Goal: Information Seeking & Learning: Learn about a topic

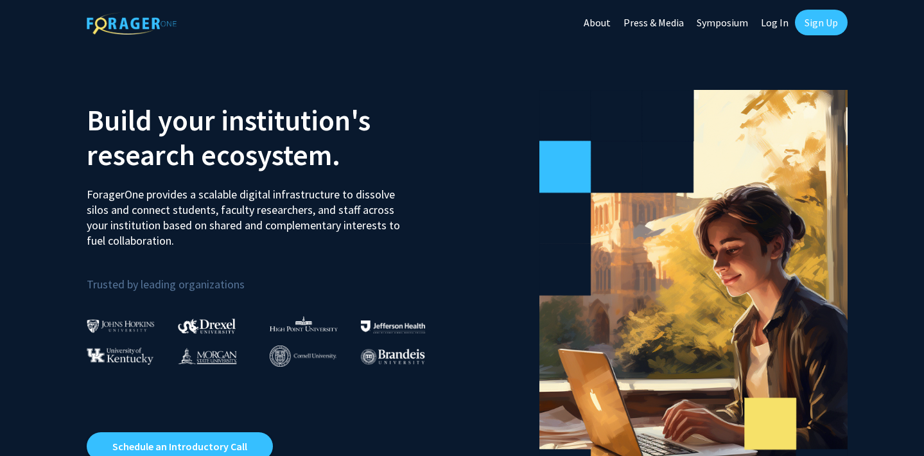
click at [768, 20] on link "Log In" at bounding box center [775, 22] width 40 height 45
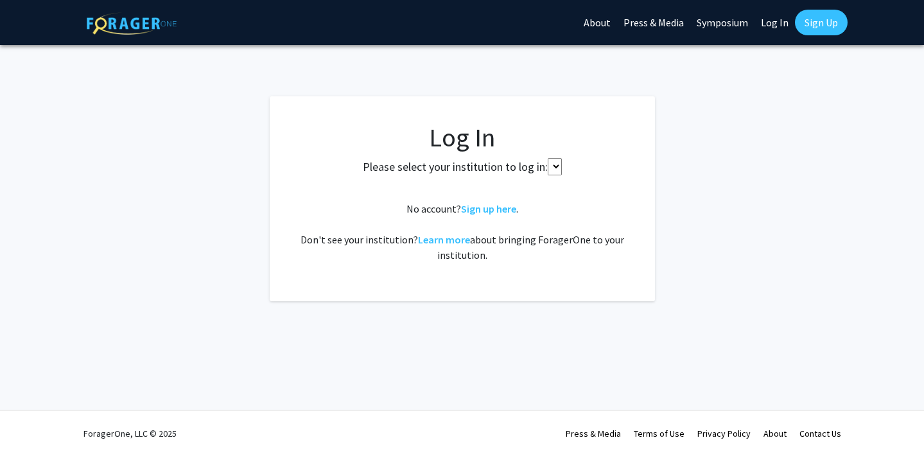
select select
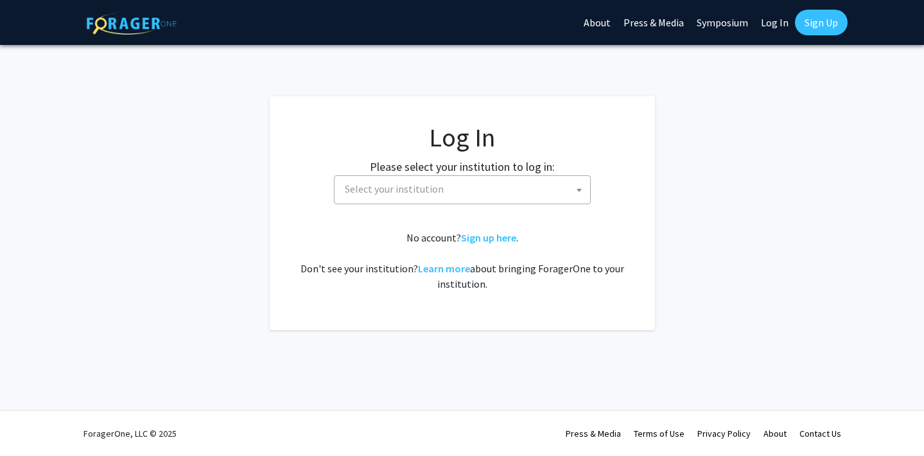
click at [525, 182] on span "Select your institution" at bounding box center [465, 189] width 251 height 26
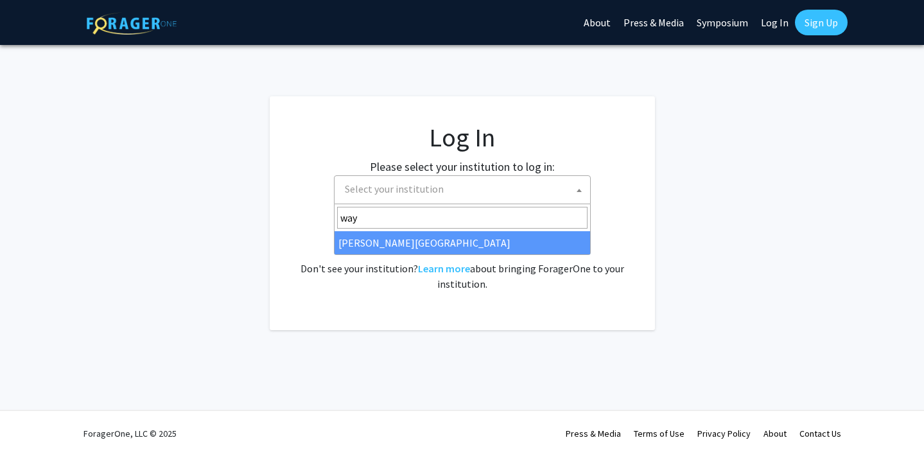
type input "way"
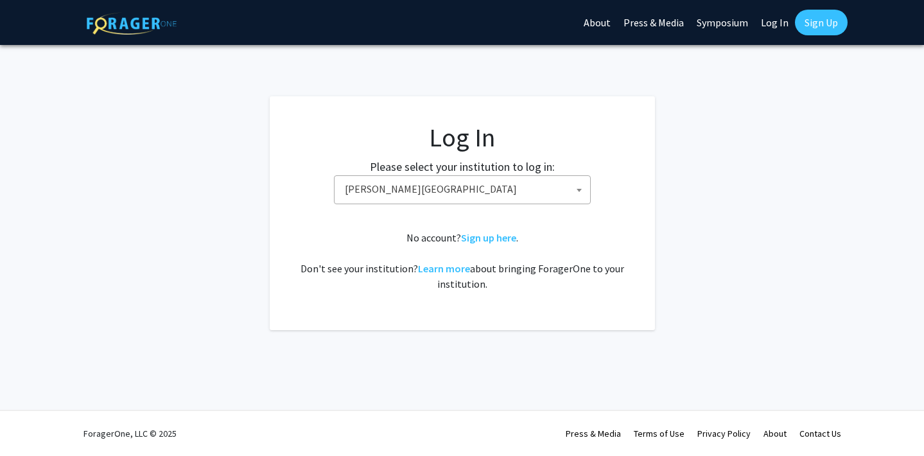
select select "21"
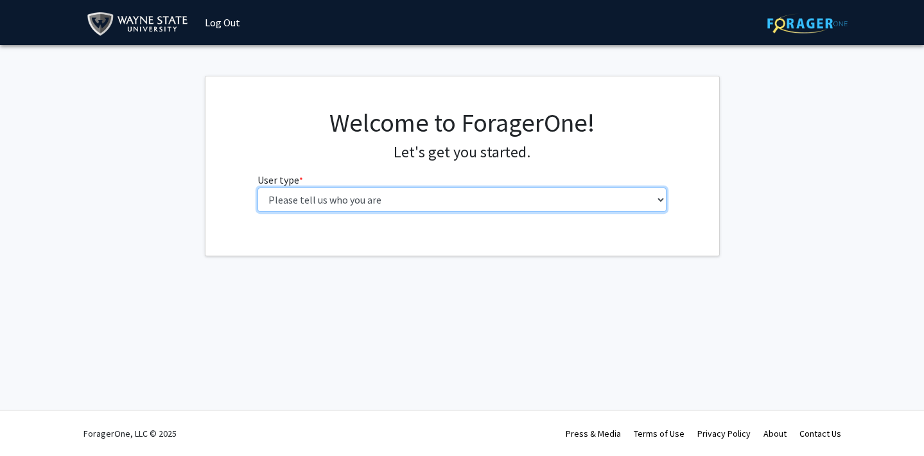
select select "3: doc"
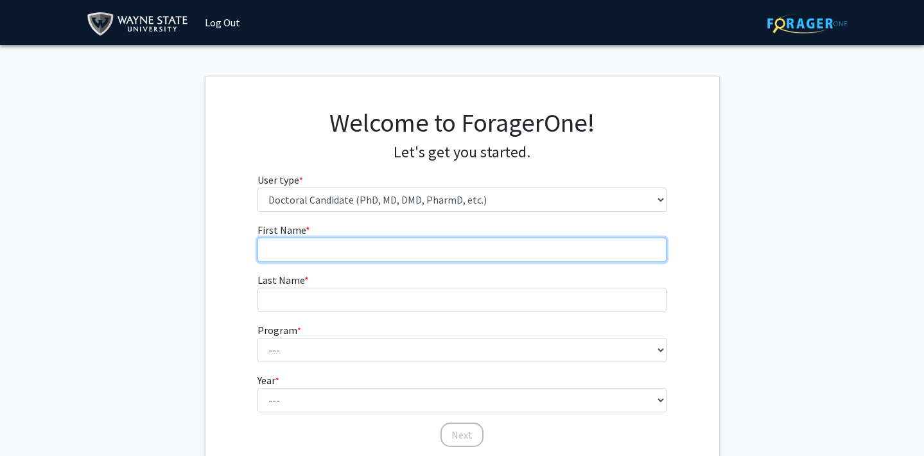
click at [527, 250] on input "First Name * required" at bounding box center [462, 250] width 409 height 24
type input "Lauren"
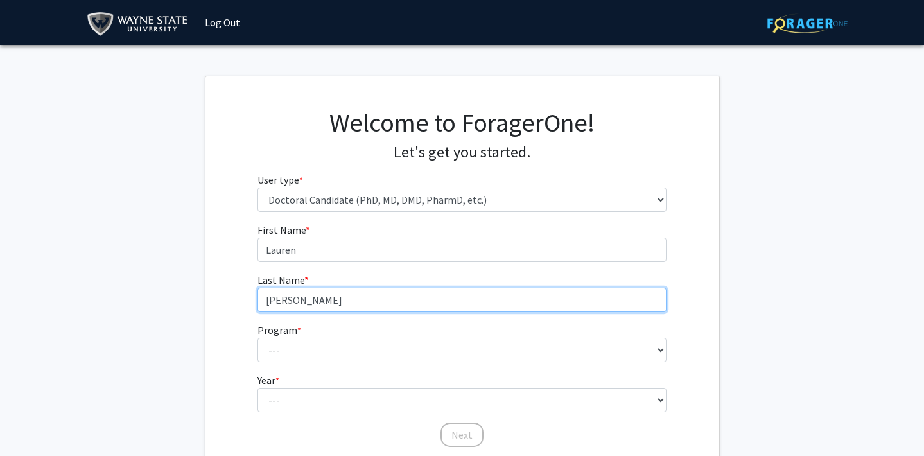
type input "Timmer"
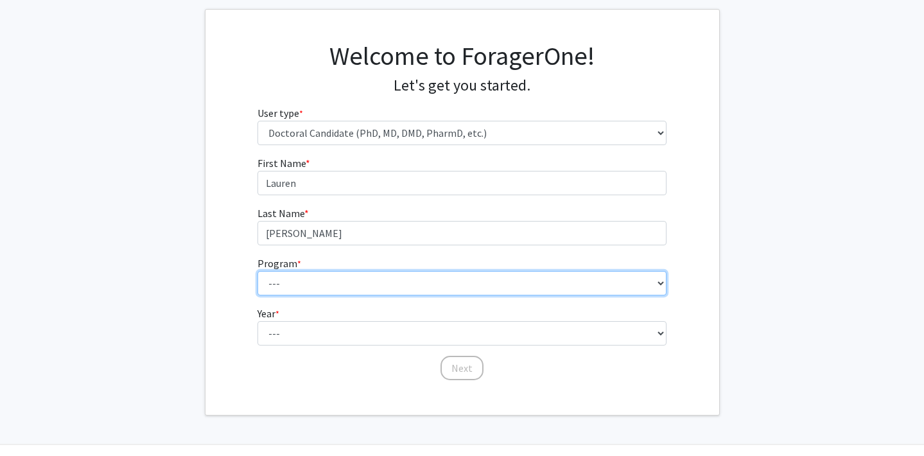
scroll to position [75, 0]
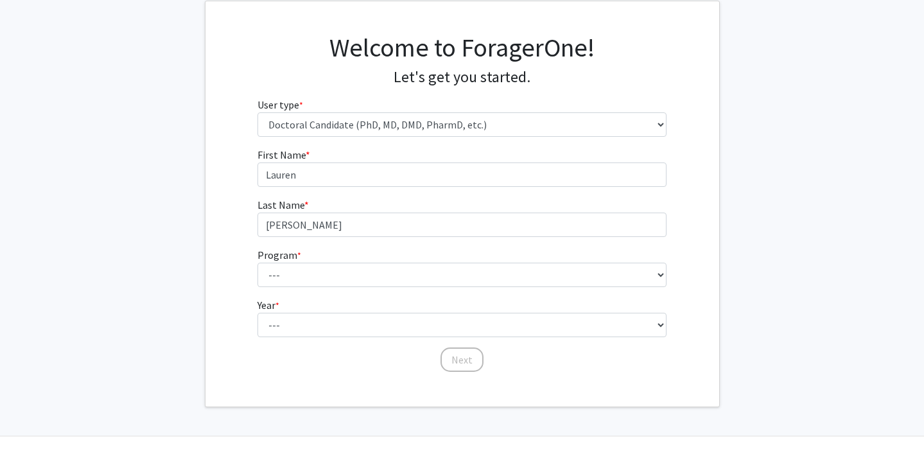
click at [559, 288] on form "First Name * required Lauren Last Name * required Timmer Program * required ---…" at bounding box center [462, 253] width 409 height 213
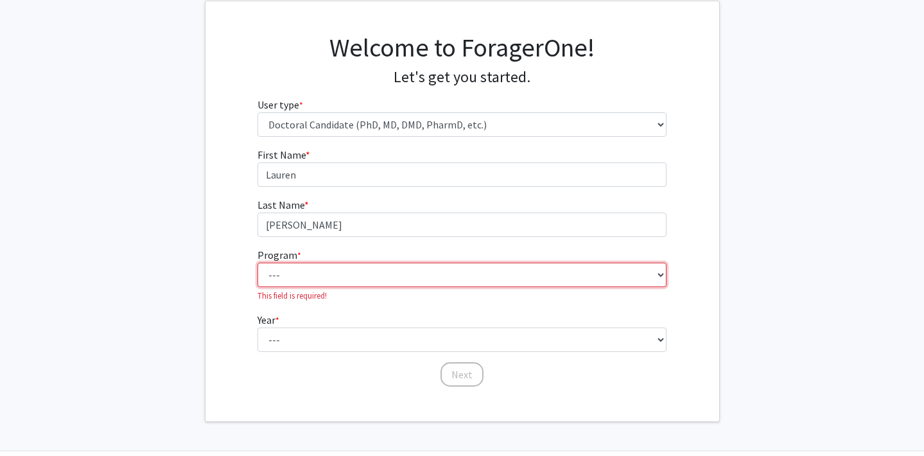
select select "46: 728"
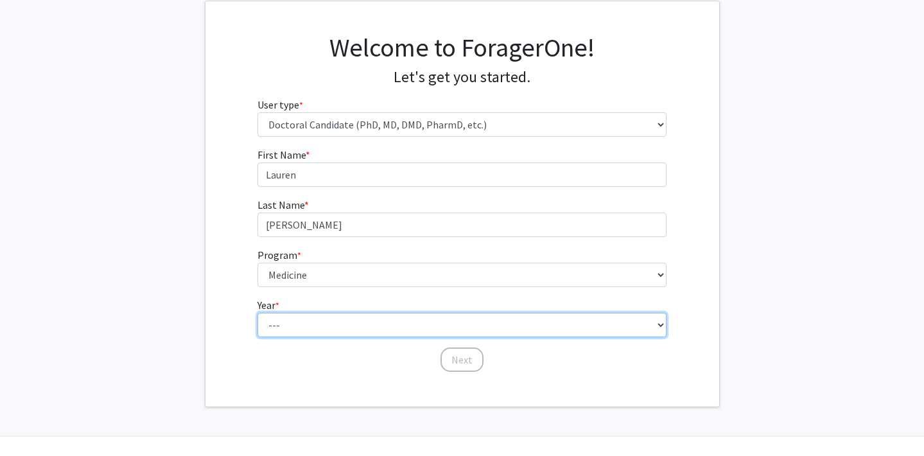
select select "1: first_year"
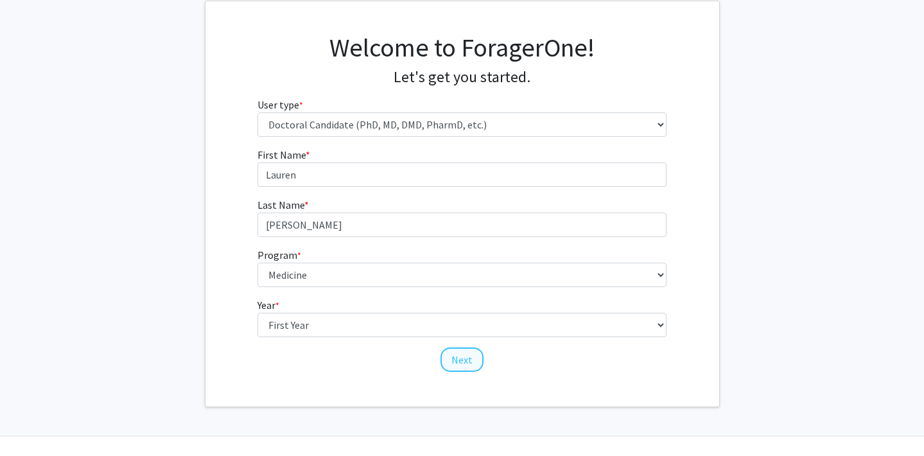
click at [472, 361] on button "Next" at bounding box center [462, 360] width 43 height 24
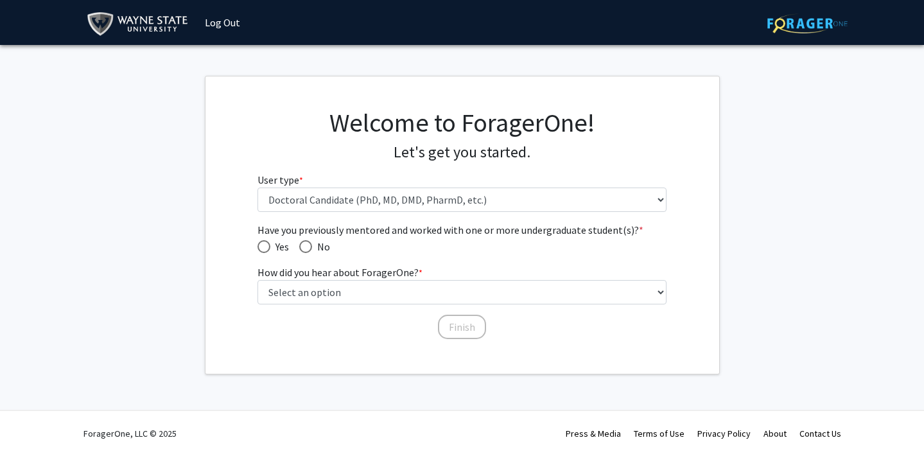
click at [316, 247] on span "No" at bounding box center [321, 246] width 18 height 15
click at [312, 247] on input "No" at bounding box center [305, 246] width 13 height 13
radio input "true"
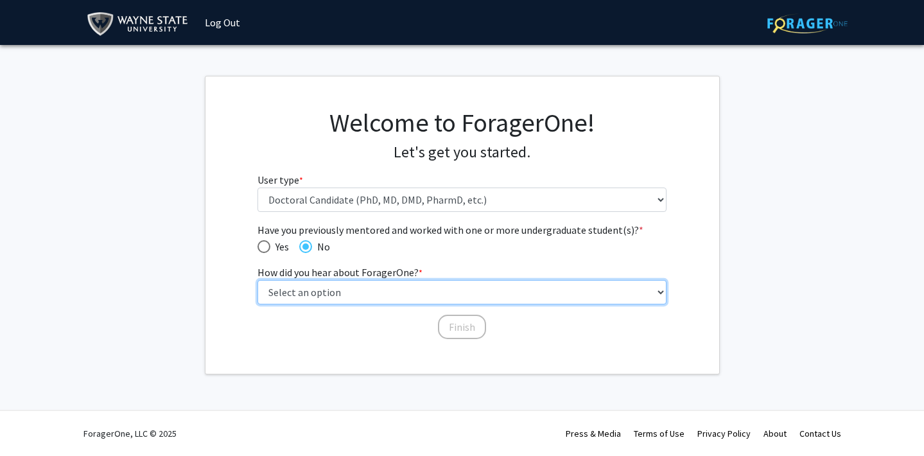
select select "2: faculty_recommendation"
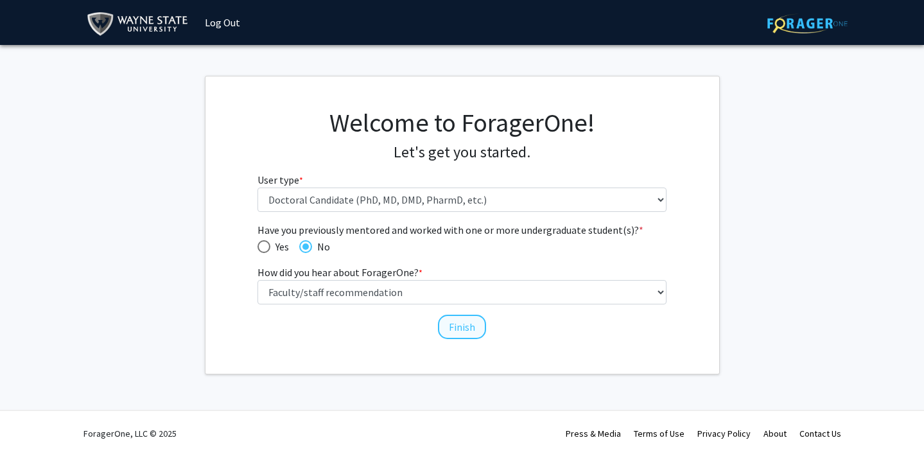
click at [468, 327] on button "Finish" at bounding box center [462, 327] width 48 height 24
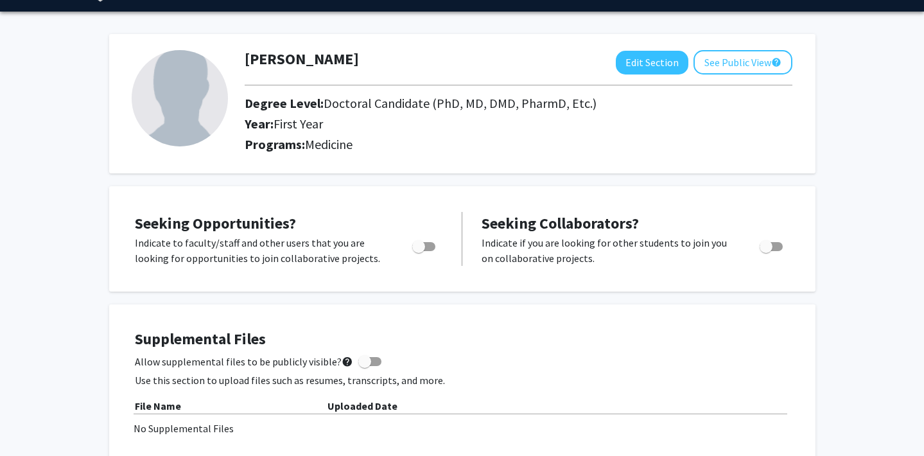
scroll to position [37, 0]
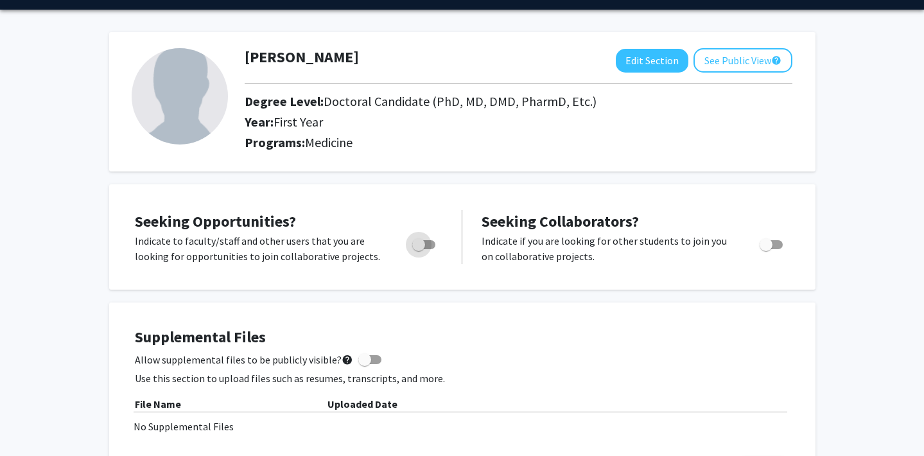
click at [426, 242] on span "Toggle" at bounding box center [423, 244] width 23 height 9
click at [419, 249] on input "Are you actively seeking opportunities?" at bounding box center [418, 249] width 1 height 1
checkbox input "true"
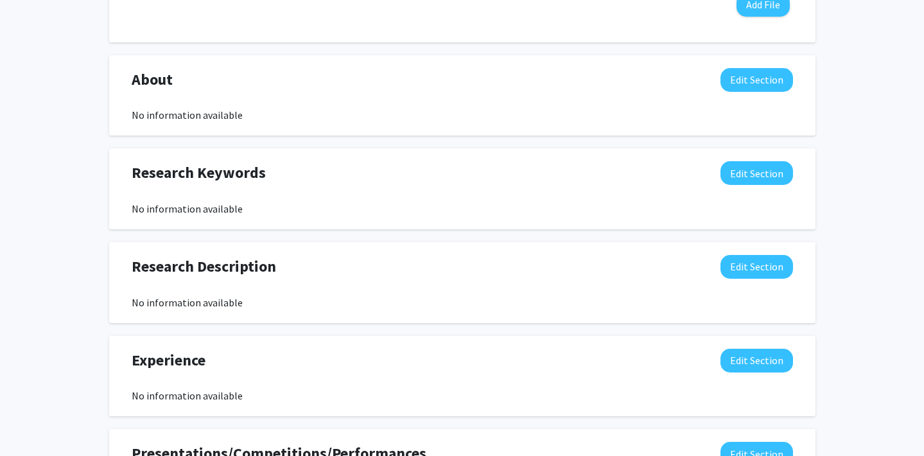
scroll to position [504, 0]
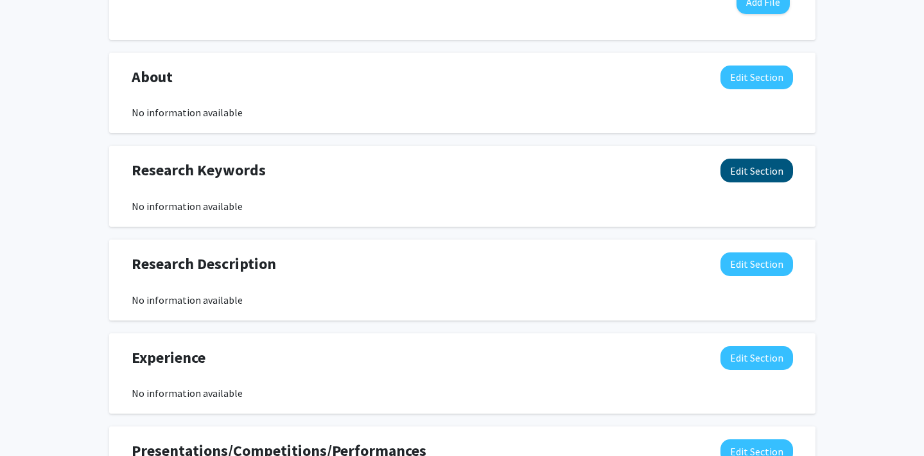
click at [741, 174] on button "Edit Section" at bounding box center [757, 171] width 73 height 24
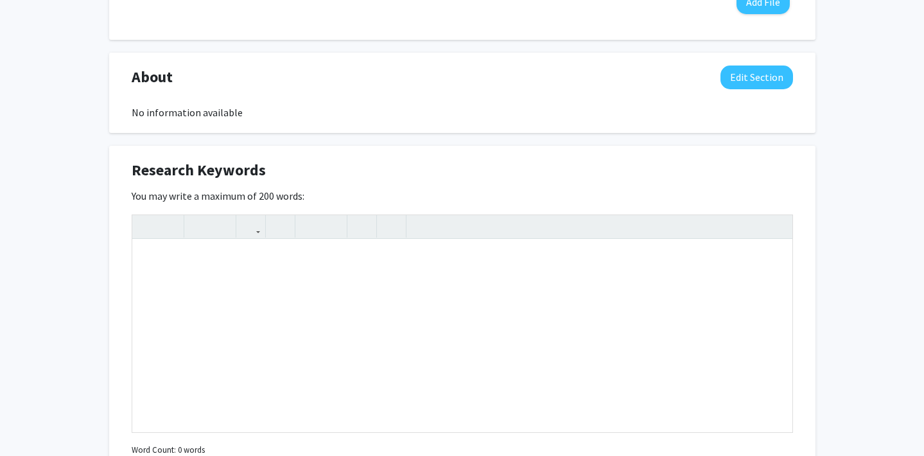
click at [675, 151] on div "Research Keywords Edit Section You may write a maximum of 200 words: Insert lin…" at bounding box center [462, 326] width 707 height 361
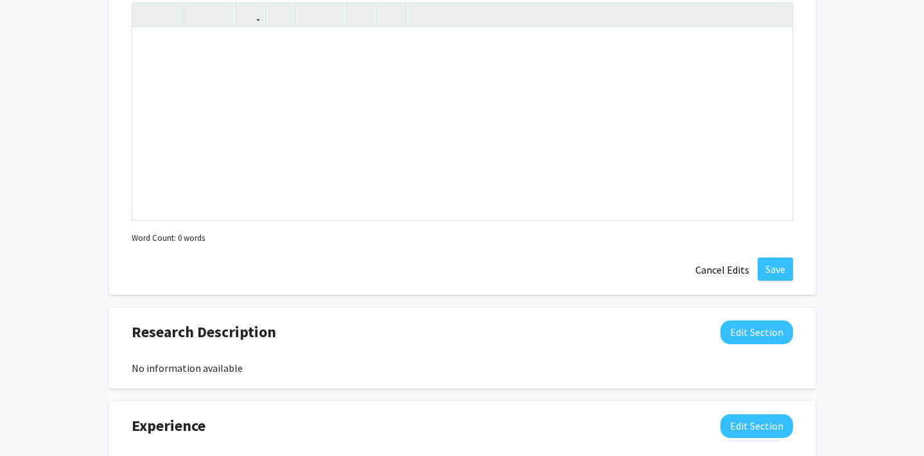
scroll to position [728, 0]
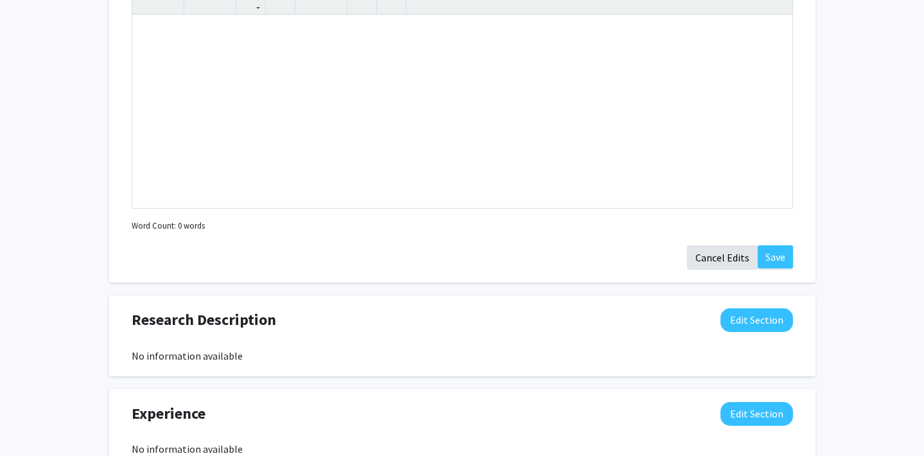
click at [723, 266] on button "Cancel Edits" at bounding box center [722, 257] width 71 height 24
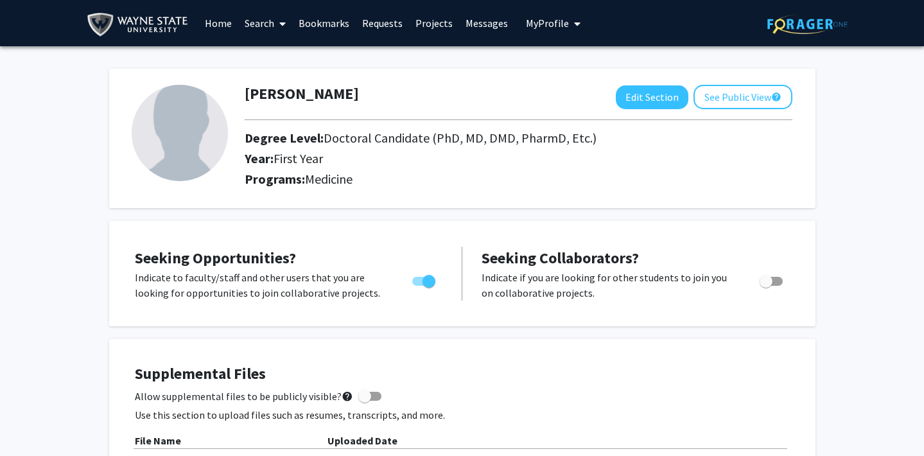
scroll to position [0, 0]
click at [279, 27] on span at bounding box center [280, 23] width 12 height 45
click at [439, 28] on link "Projects" at bounding box center [434, 23] width 50 height 45
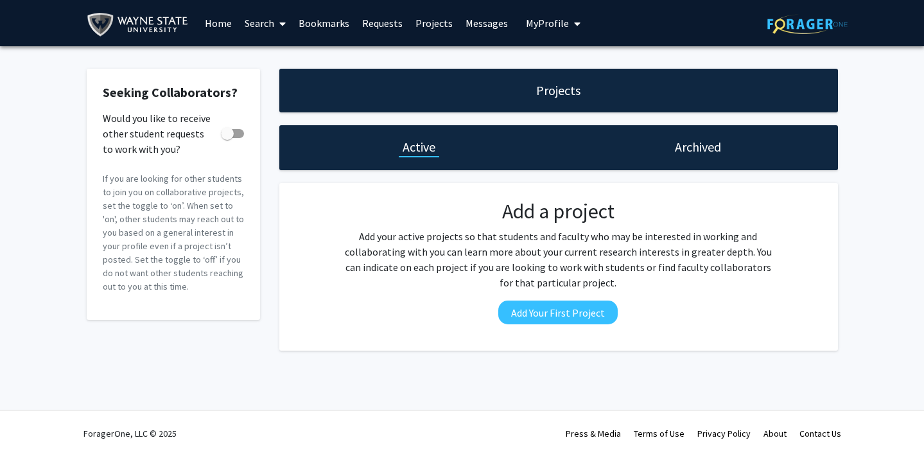
click at [276, 21] on span at bounding box center [280, 23] width 12 height 45
click at [287, 61] on span "Faculty/Staff" at bounding box center [285, 59] width 94 height 26
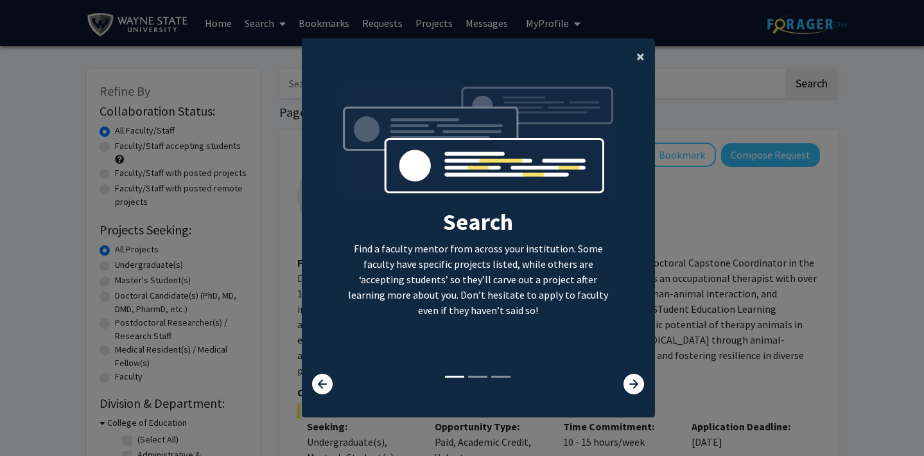
click at [639, 52] on span "×" at bounding box center [641, 56] width 8 height 20
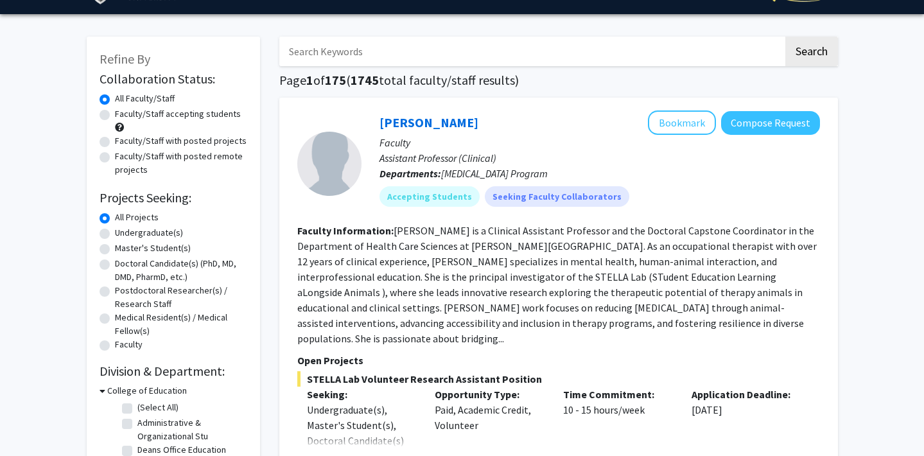
scroll to position [33, 0]
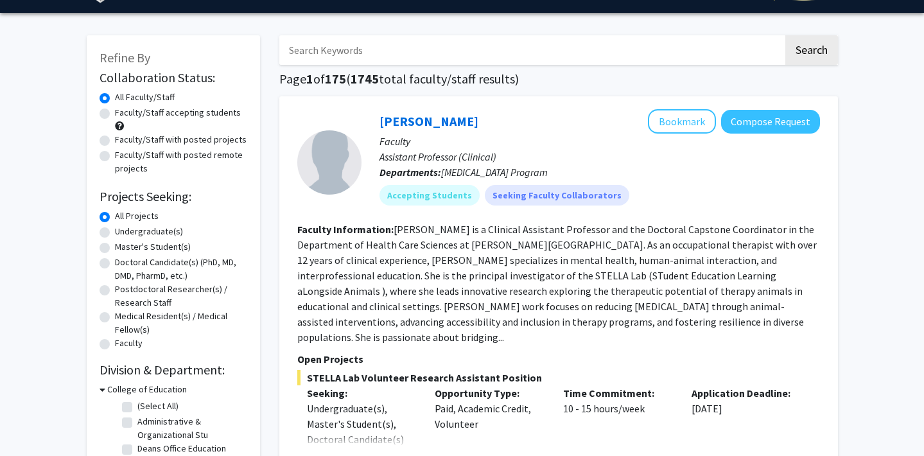
click at [115, 265] on label "Doctoral Candidate(s) (PhD, MD, DMD, PharmD, etc.)" at bounding box center [181, 269] width 132 height 27
click at [115, 264] on input "Doctoral Candidate(s) (PhD, MD, DMD, PharmD, etc.)" at bounding box center [119, 260] width 8 height 8
radio input "true"
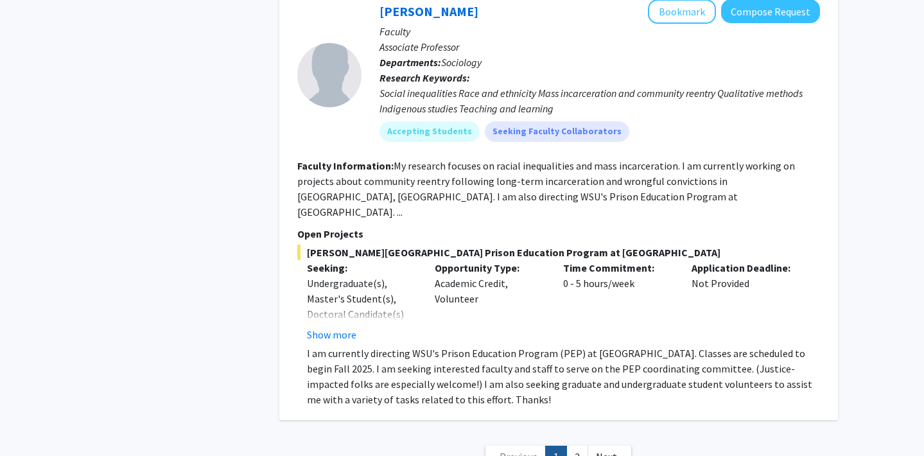
scroll to position [5757, 0]
click at [578, 446] on link "2" at bounding box center [578, 457] width 22 height 22
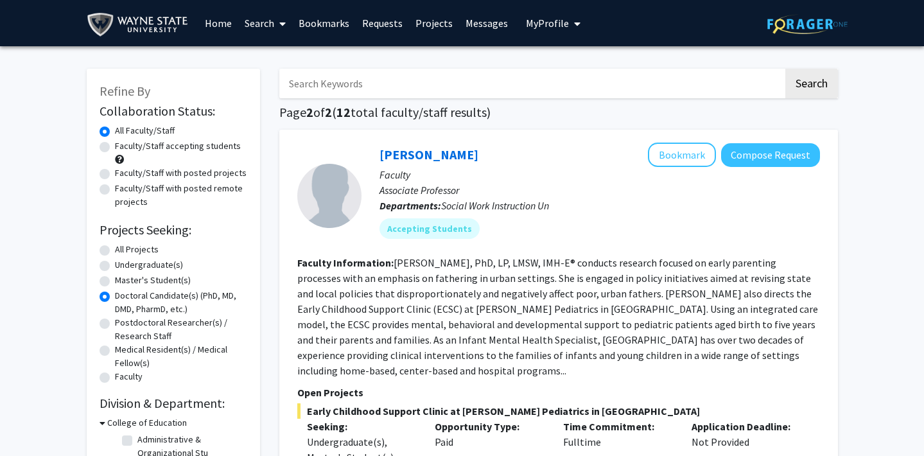
click at [115, 251] on label "All Projects" at bounding box center [137, 249] width 44 height 13
click at [115, 251] on input "All Projects" at bounding box center [119, 247] width 8 height 8
radio input "true"
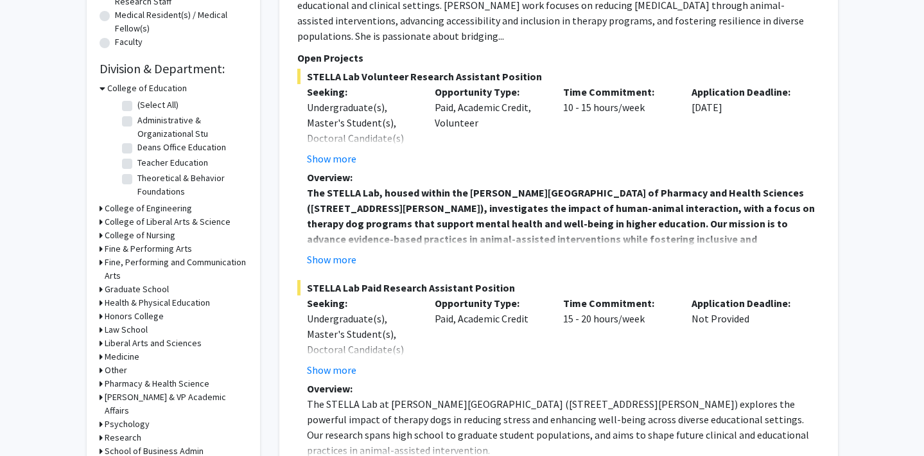
scroll to position [357, 0]
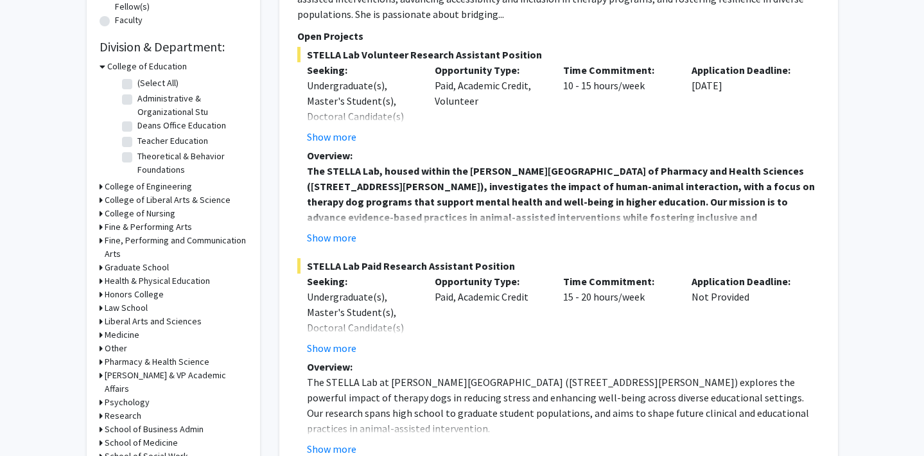
click at [112, 336] on h3 "Medicine" at bounding box center [122, 334] width 35 height 13
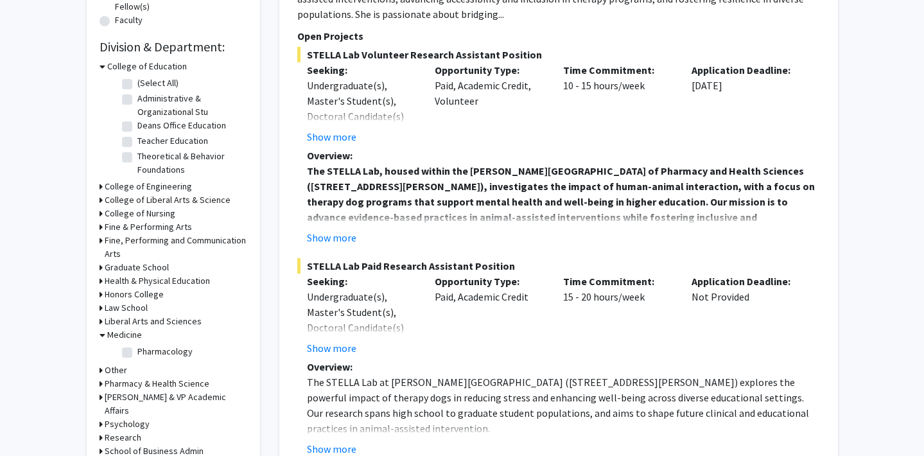
click at [129, 336] on h3 "Medicine" at bounding box center [124, 334] width 35 height 13
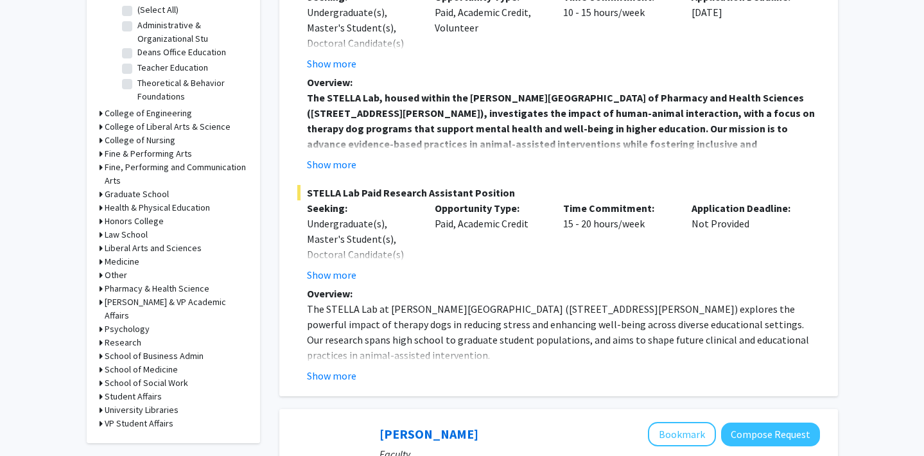
scroll to position [440, 0]
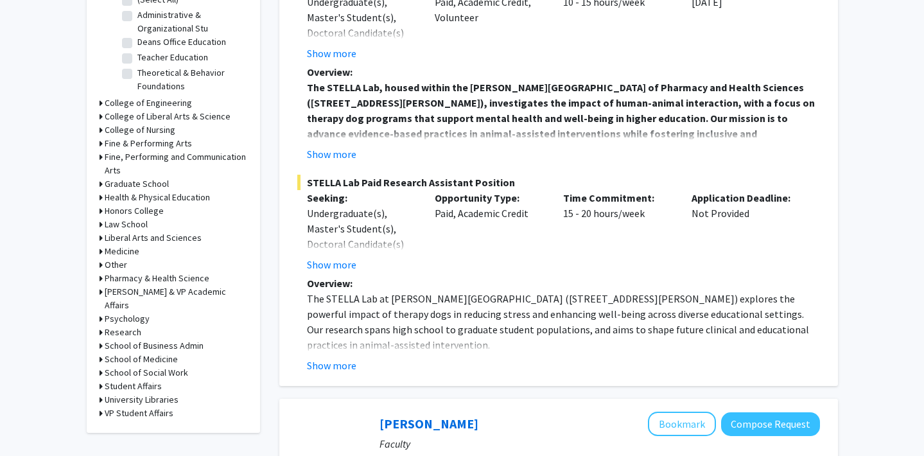
click at [128, 353] on h3 "School of Medicine" at bounding box center [141, 359] width 73 height 13
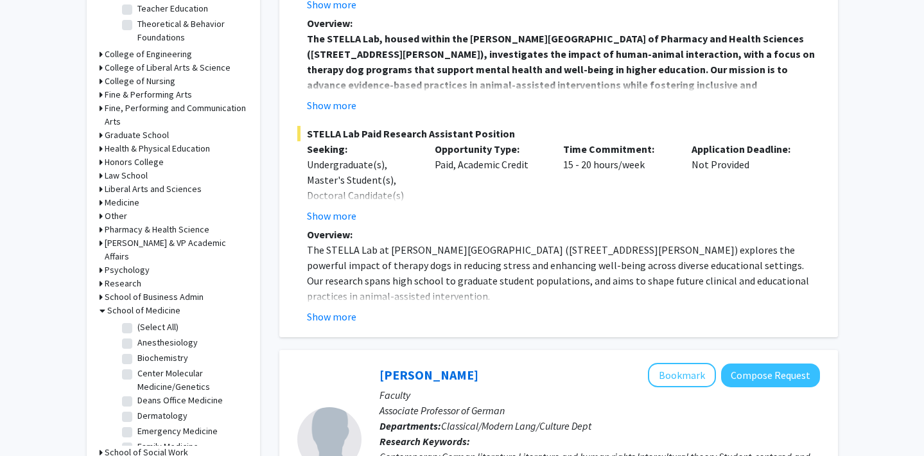
scroll to position [495, 0]
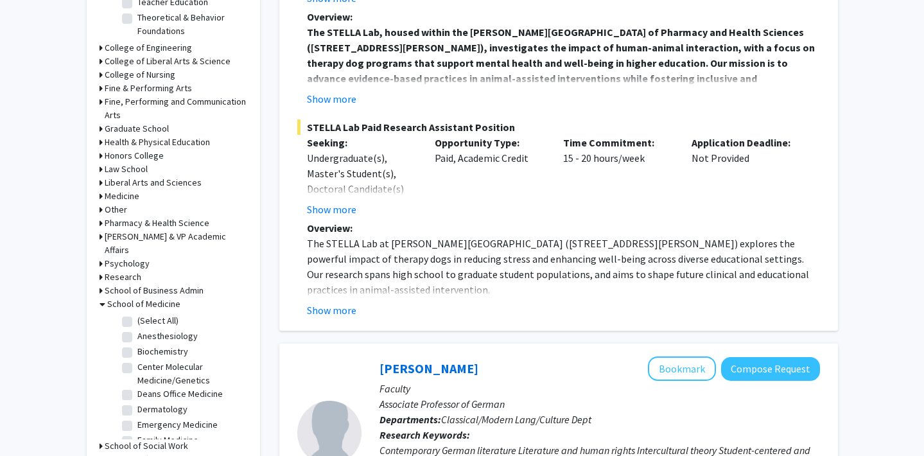
click at [137, 345] on label "Biochemistry" at bounding box center [162, 351] width 51 height 13
click at [137, 345] on input "Biochemistry" at bounding box center [141, 349] width 8 height 8
checkbox input "true"
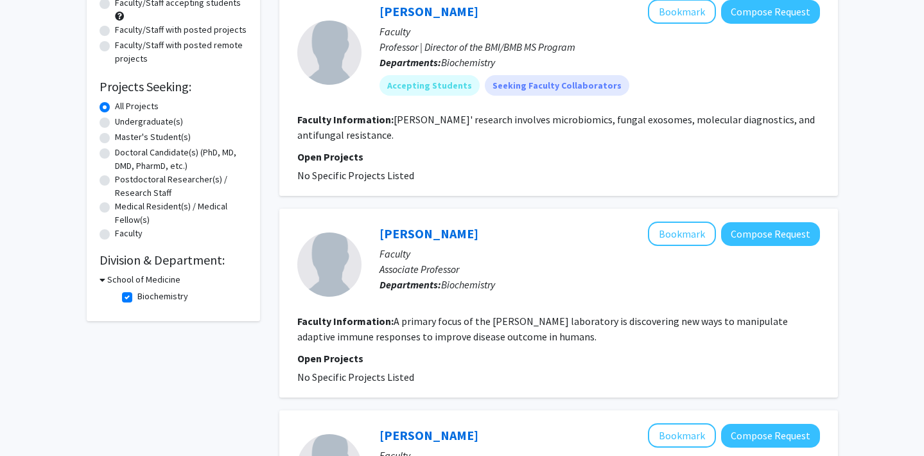
scroll to position [151, 0]
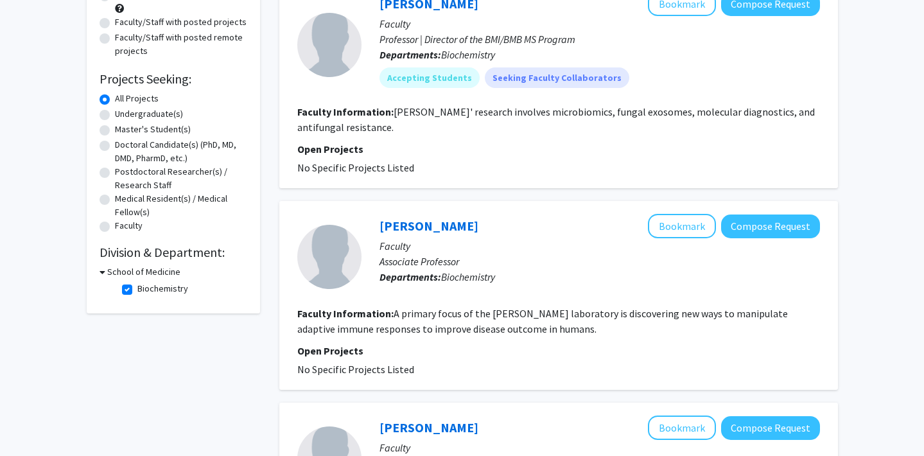
click at [109, 278] on h3 "School of Medicine" at bounding box center [143, 271] width 73 height 13
click at [109, 278] on h3 "School of Medicine" at bounding box center [141, 271] width 73 height 13
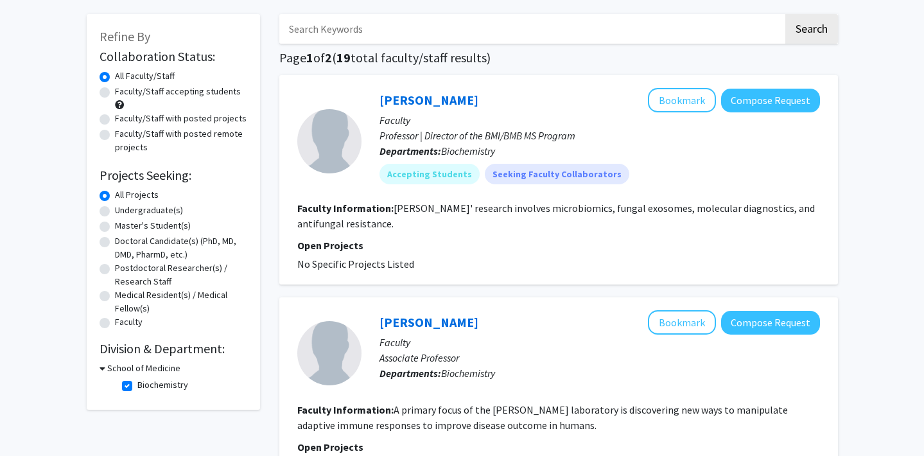
scroll to position [58, 0]
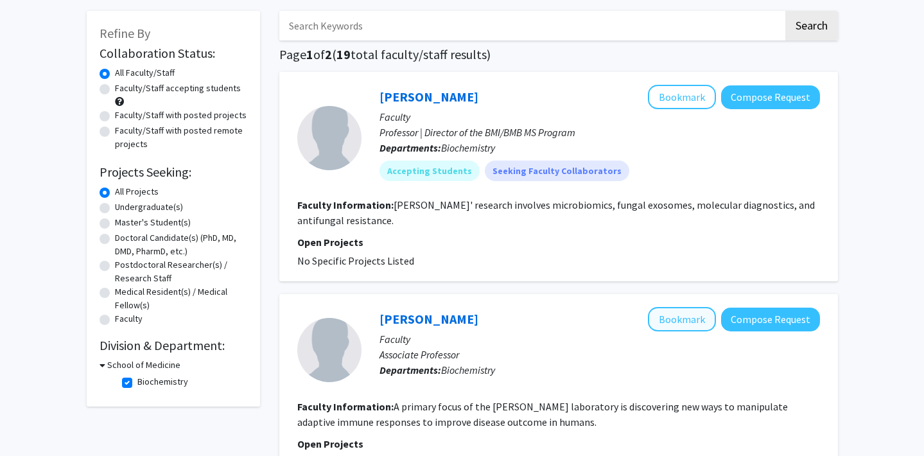
click at [671, 319] on button "Bookmark" at bounding box center [682, 319] width 68 height 24
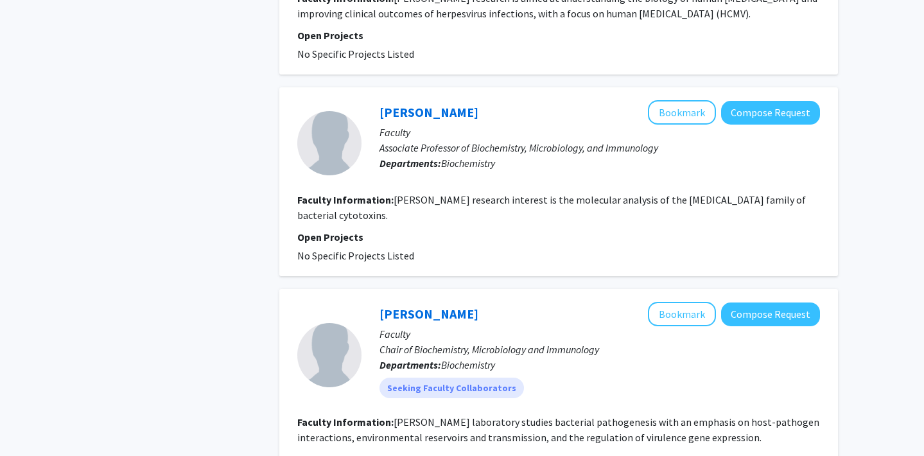
scroll to position [671, 0]
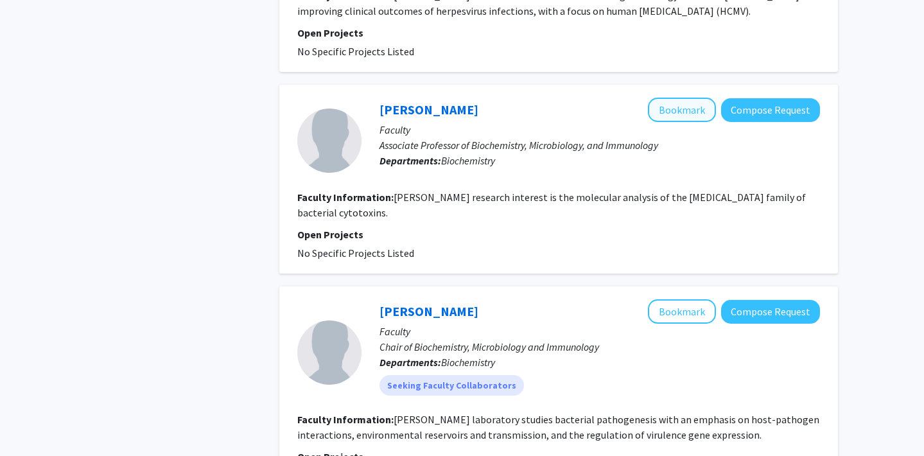
click at [672, 112] on button "Bookmark" at bounding box center [682, 110] width 68 height 24
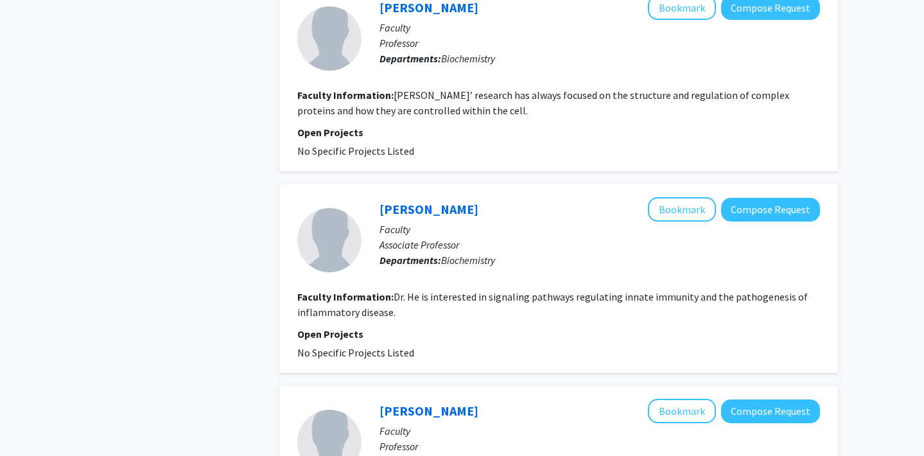
scroll to position [1603, 0]
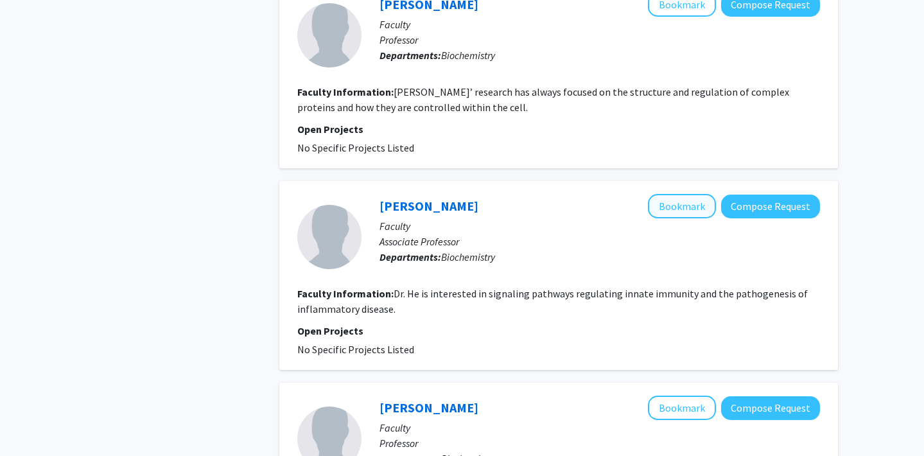
click at [687, 194] on button "Bookmark" at bounding box center [682, 206] width 68 height 24
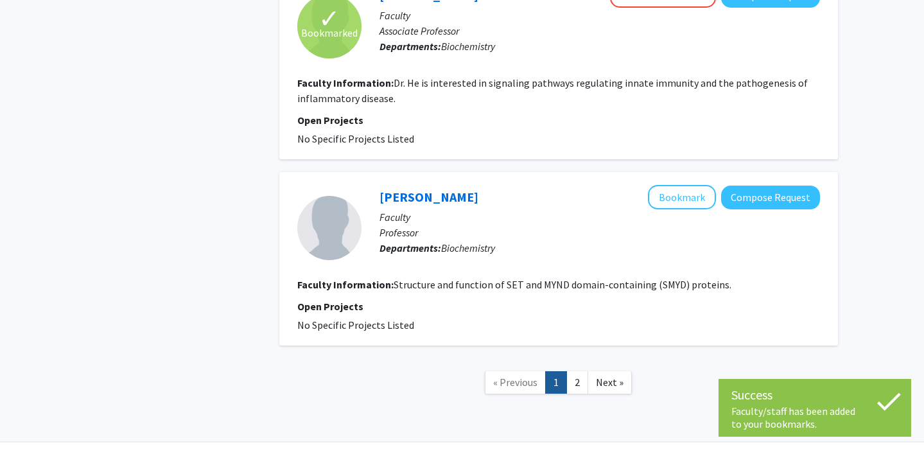
scroll to position [1821, 0]
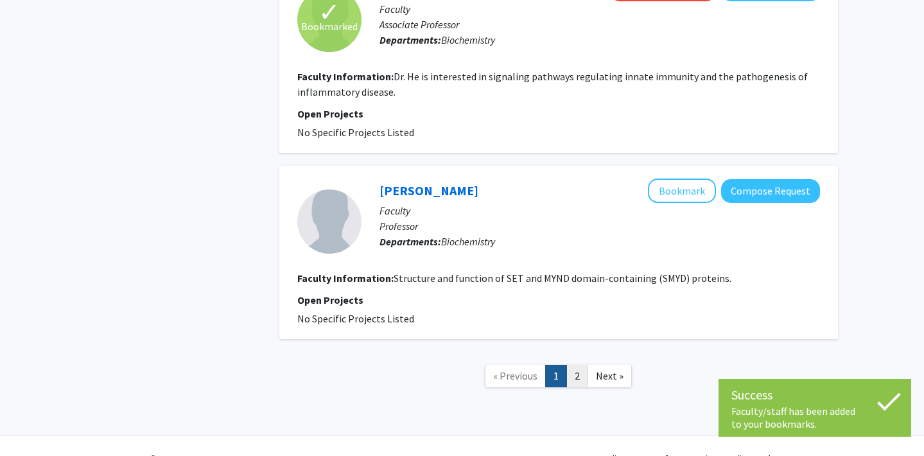
click at [582, 368] on link "2" at bounding box center [578, 376] width 22 height 22
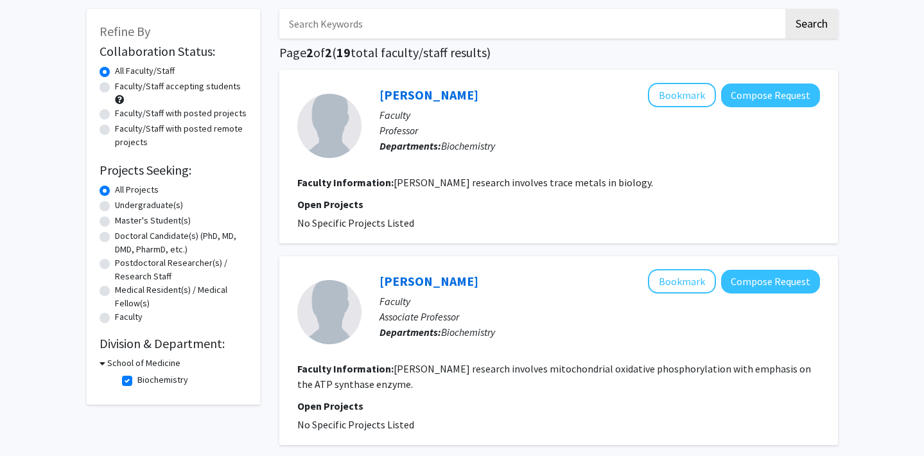
scroll to position [98, 0]
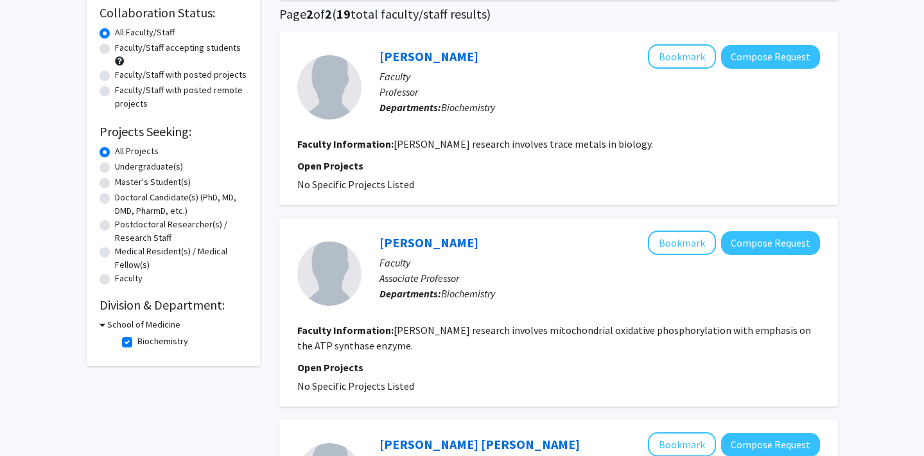
click at [137, 344] on label "Biochemistry" at bounding box center [162, 341] width 51 height 13
click at [137, 343] on input "Biochemistry" at bounding box center [141, 339] width 8 height 8
checkbox input "false"
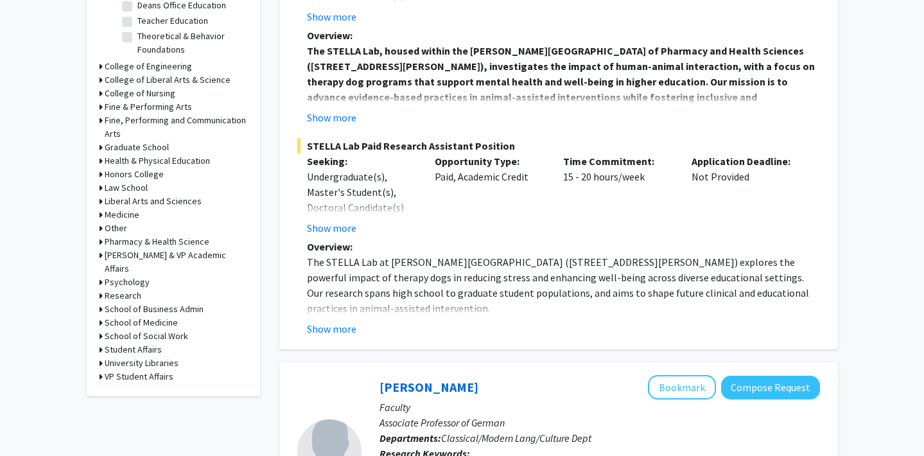
scroll to position [477, 0]
click at [103, 315] on div "School of Medicine" at bounding box center [174, 321] width 148 height 13
click at [110, 315] on h3 "School of Medicine" at bounding box center [141, 321] width 73 height 13
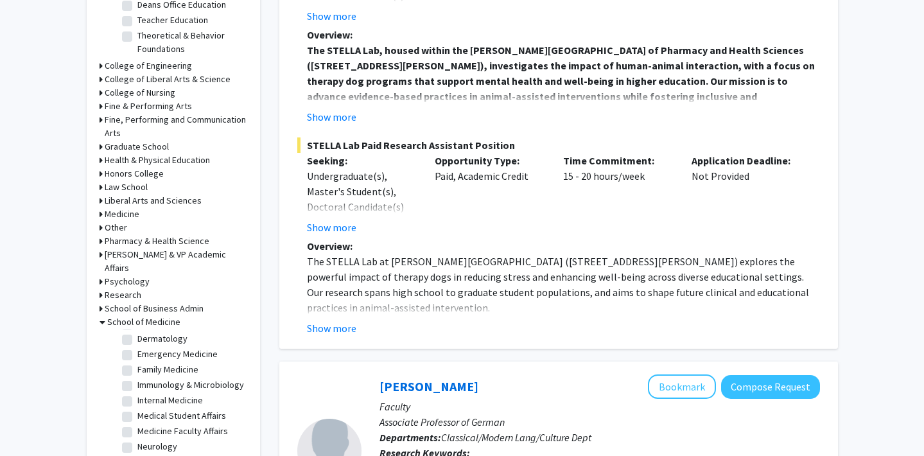
scroll to position [93, 0]
click at [137, 374] on label "Immunology & Microbiology" at bounding box center [190, 380] width 107 height 13
click at [137, 374] on input "Immunology & Microbiology" at bounding box center [141, 378] width 8 height 8
checkbox input "true"
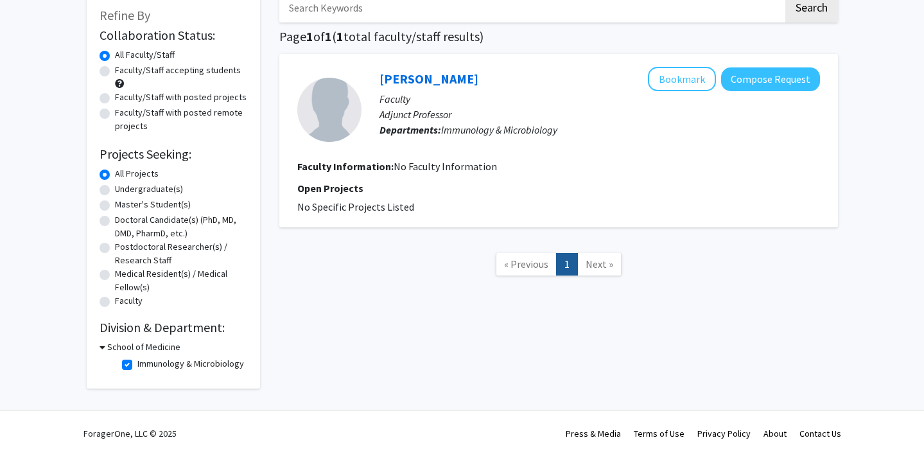
scroll to position [78, 0]
click at [137, 364] on label "Immunology & Microbiology" at bounding box center [190, 363] width 107 height 13
click at [137, 364] on input "Immunology & Microbiology" at bounding box center [141, 361] width 8 height 8
checkbox input "false"
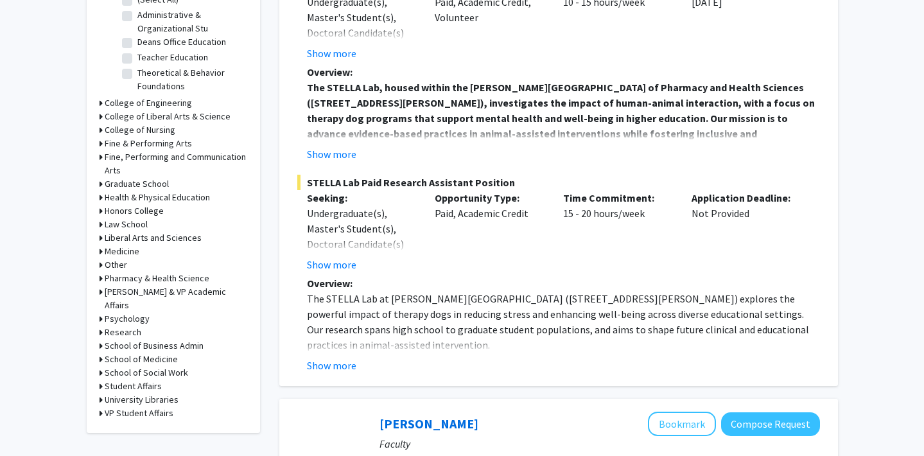
scroll to position [453, 0]
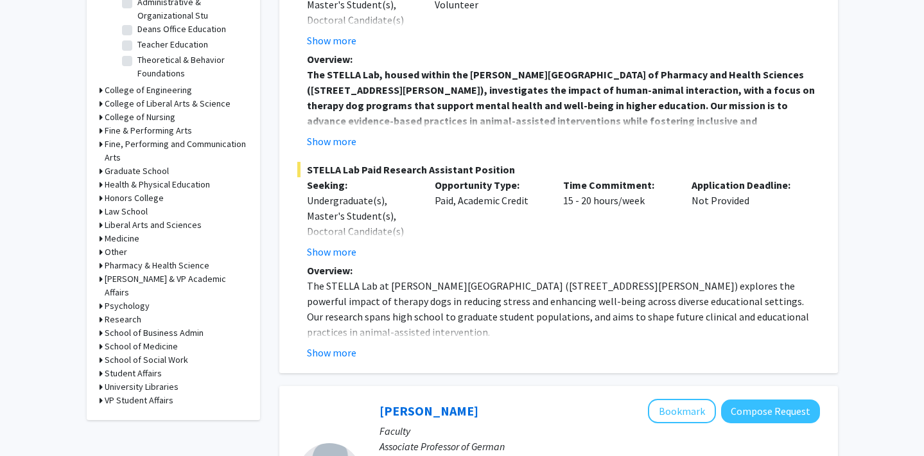
click at [131, 340] on h3 "School of Medicine" at bounding box center [141, 346] width 73 height 13
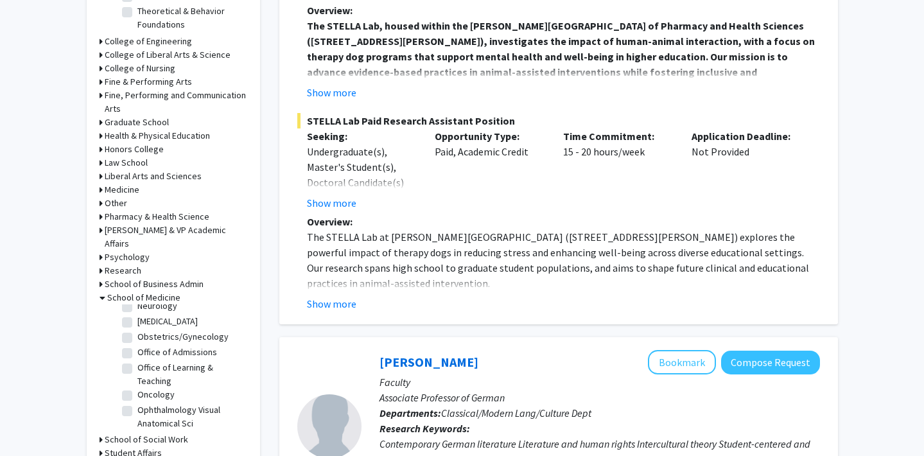
scroll to position [207, 0]
click at [137, 386] on label "Oncology" at bounding box center [155, 392] width 37 height 13
click at [137, 386] on input "Oncology" at bounding box center [141, 390] width 8 height 8
checkbox input "true"
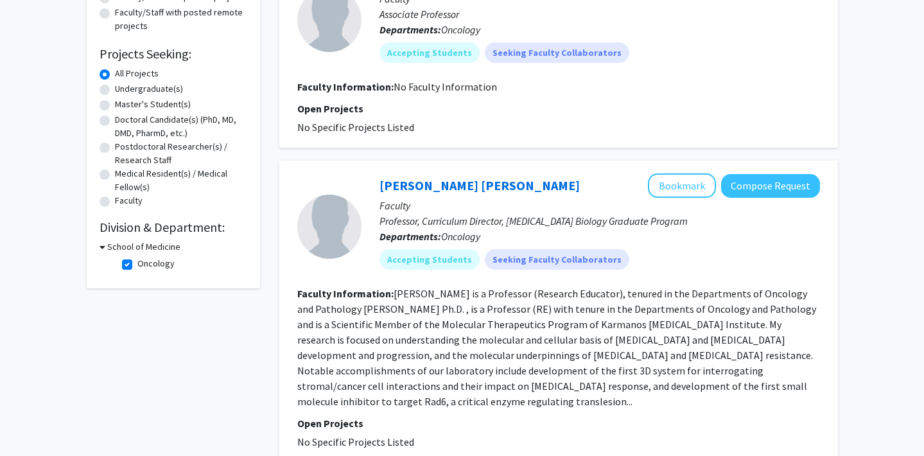
scroll to position [179, 0]
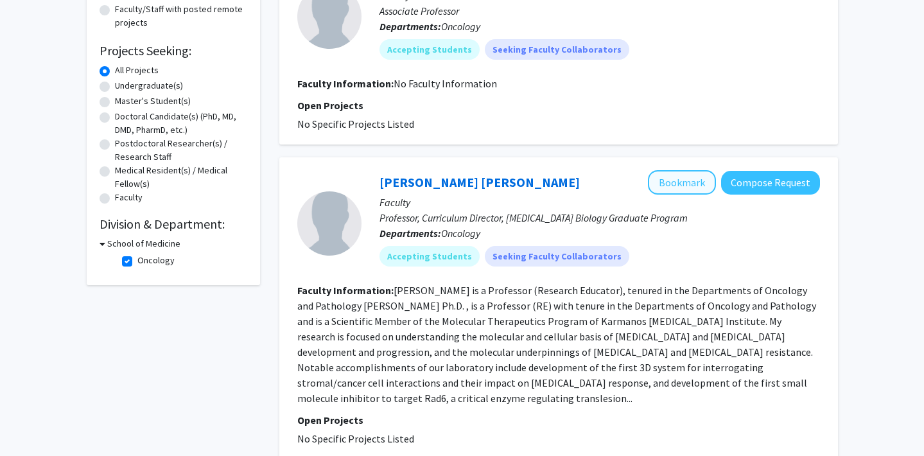
click at [672, 188] on button "Bookmark" at bounding box center [682, 182] width 68 height 24
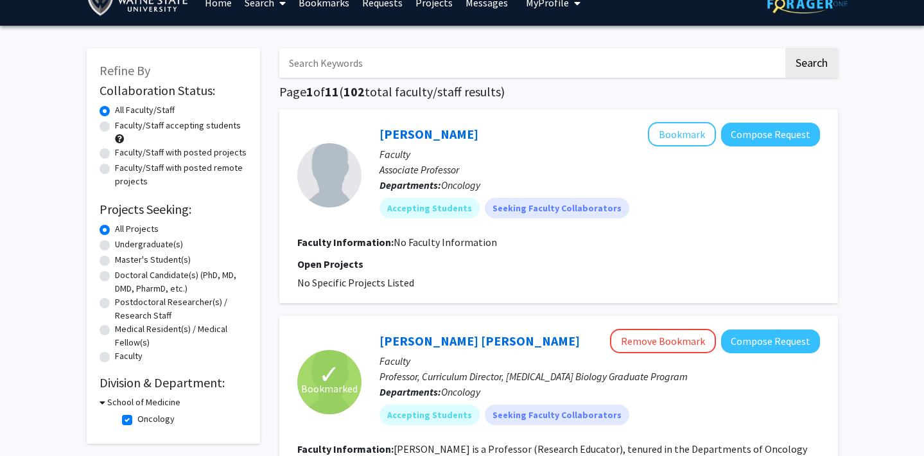
scroll to position [24, 0]
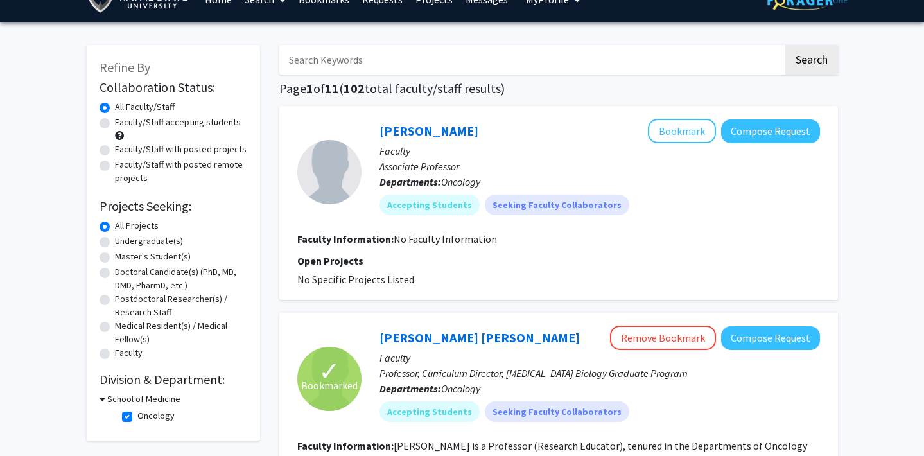
click at [115, 271] on label "Doctoral Candidate(s) (PhD, MD, DMD, PharmD, etc.)" at bounding box center [181, 278] width 132 height 27
click at [115, 271] on input "Doctoral Candidate(s) (PhD, MD, DMD, PharmD, etc.)" at bounding box center [119, 269] width 8 height 8
radio input "true"
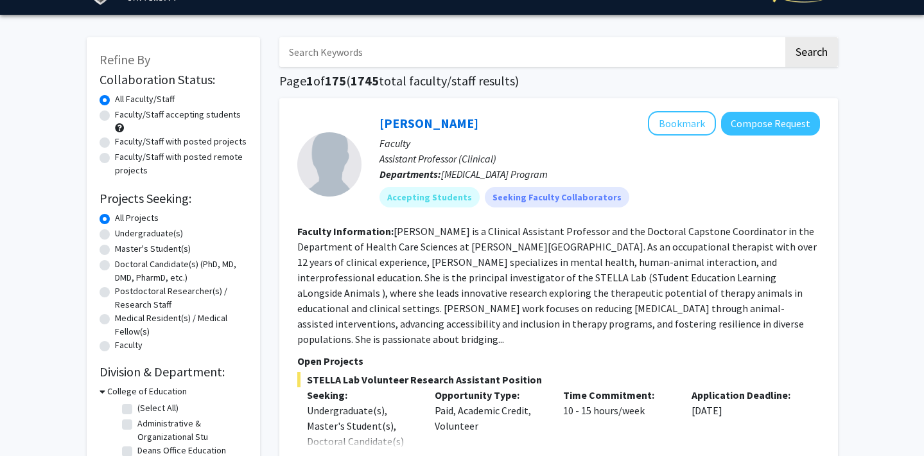
scroll to position [45, 0]
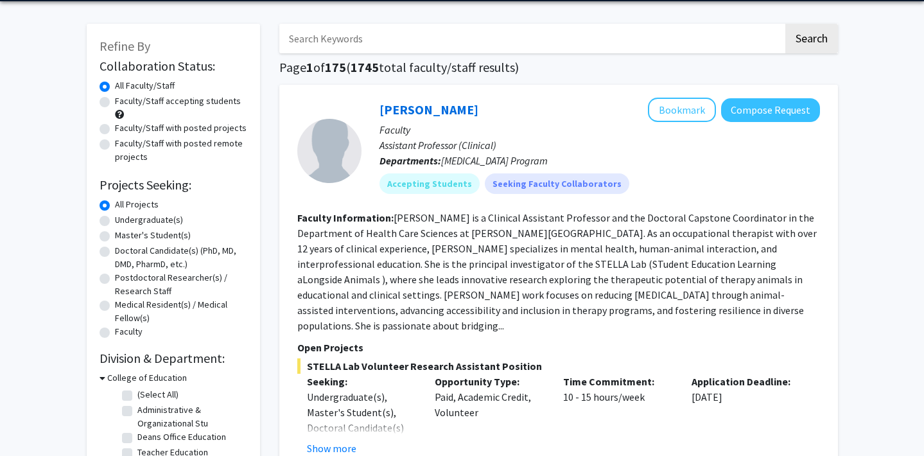
click at [155, 254] on label "Doctoral Candidate(s) (PhD, MD, DMD, PharmD, etc.)" at bounding box center [181, 257] width 132 height 27
click at [123, 252] on input "Doctoral Candidate(s) (PhD, MD, DMD, PharmD, etc.)" at bounding box center [119, 248] width 8 height 8
radio input "true"
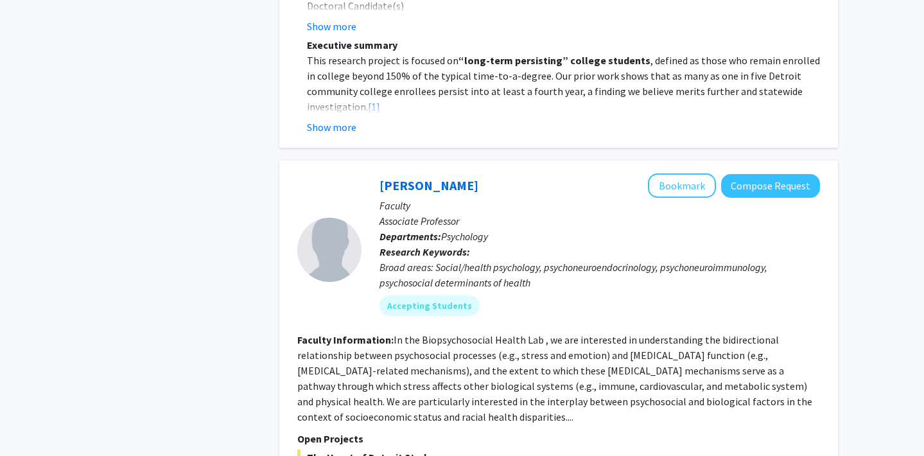
scroll to position [1835, 0]
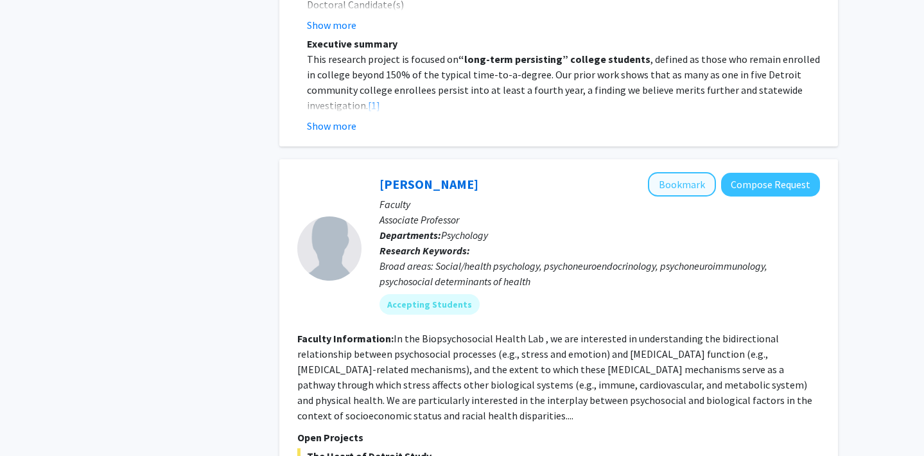
click at [690, 172] on button "Bookmark" at bounding box center [682, 184] width 68 height 24
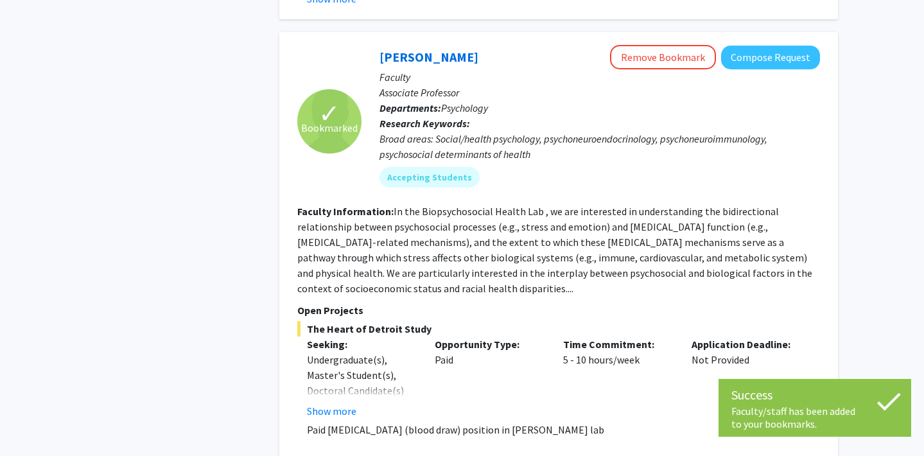
scroll to position [1965, 0]
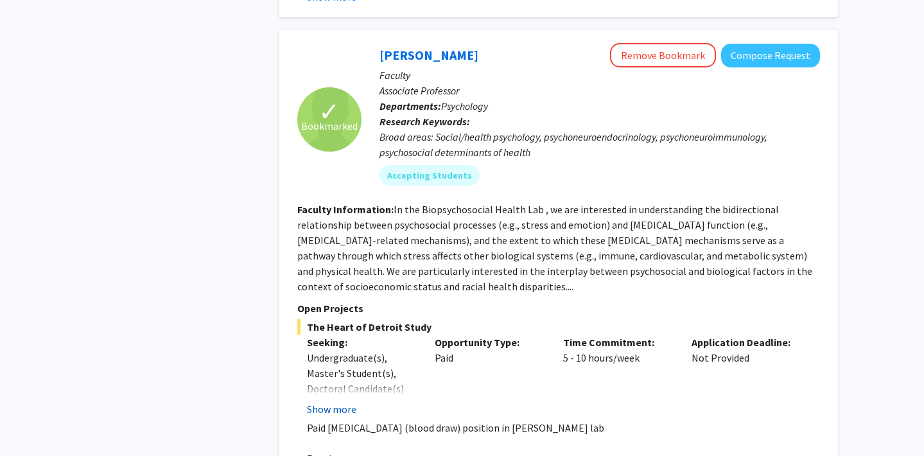
click at [344, 402] on button "Show more" at bounding box center [331, 409] width 49 height 15
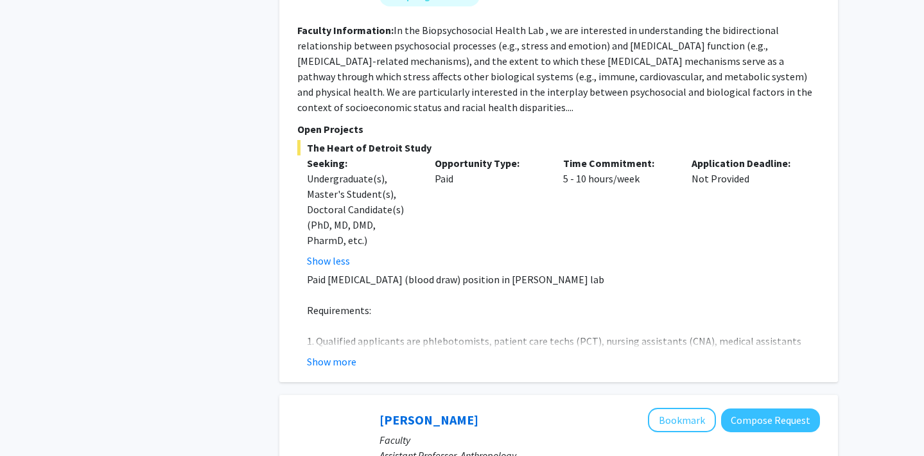
scroll to position [2146, 0]
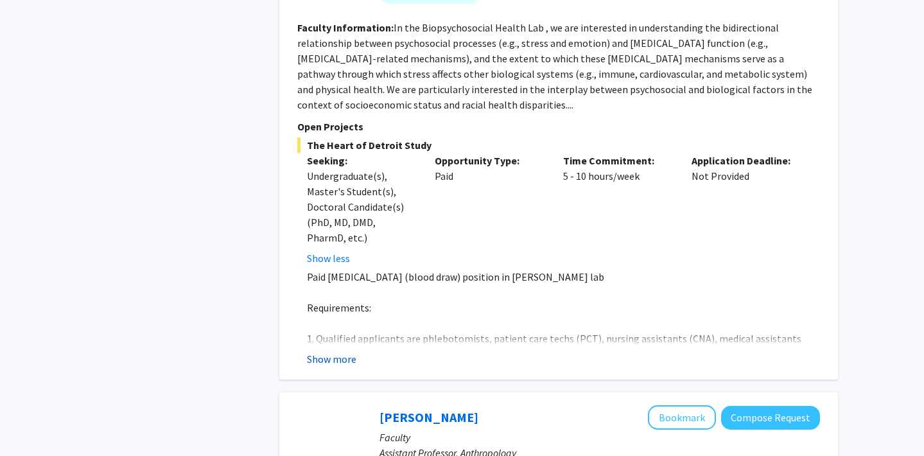
click at [345, 351] on button "Show more" at bounding box center [331, 358] width 49 height 15
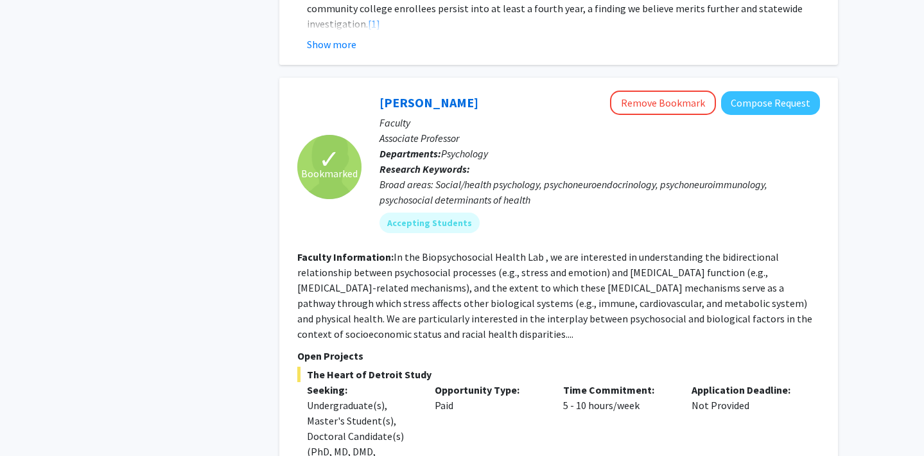
scroll to position [1876, 0]
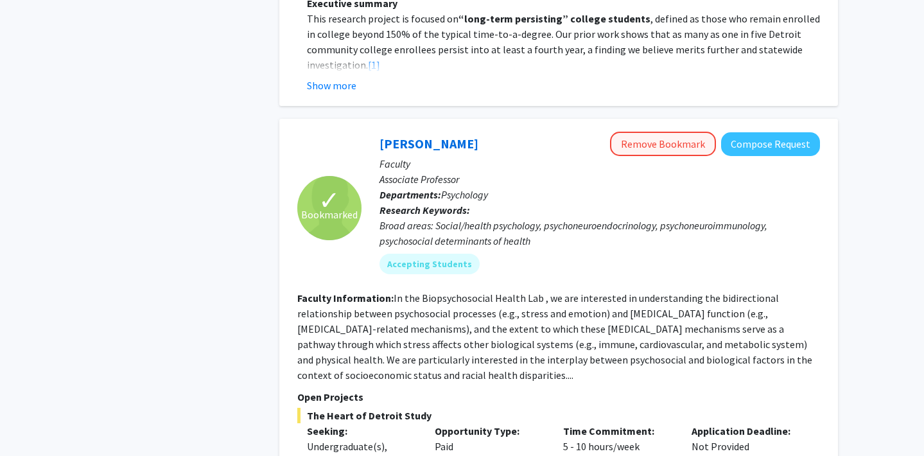
click at [654, 132] on button "Remove Bookmark" at bounding box center [663, 144] width 106 height 24
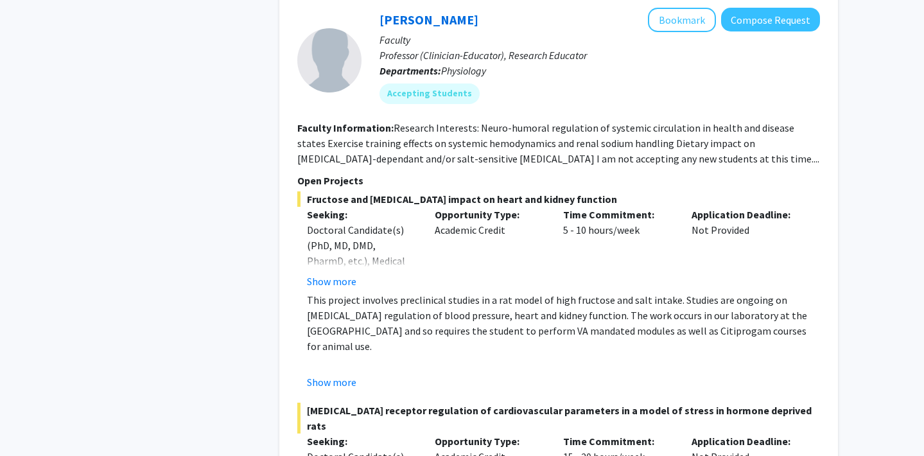
scroll to position [5346, 0]
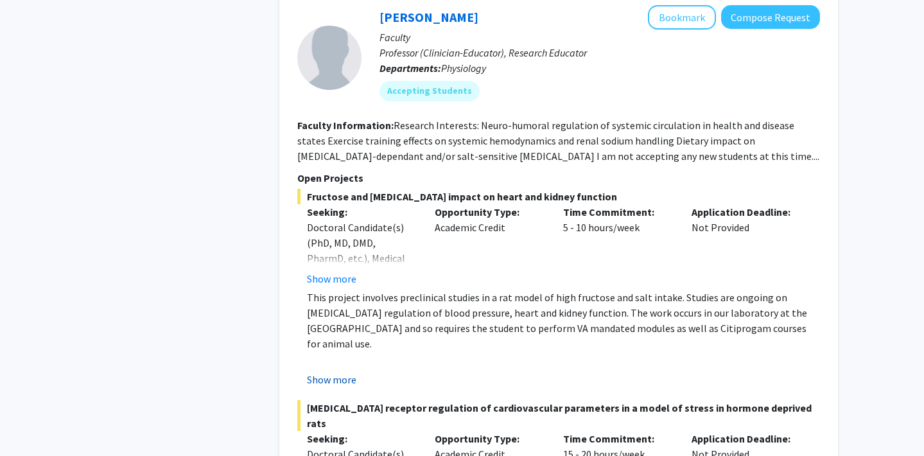
click at [344, 372] on button "Show more" at bounding box center [331, 379] width 49 height 15
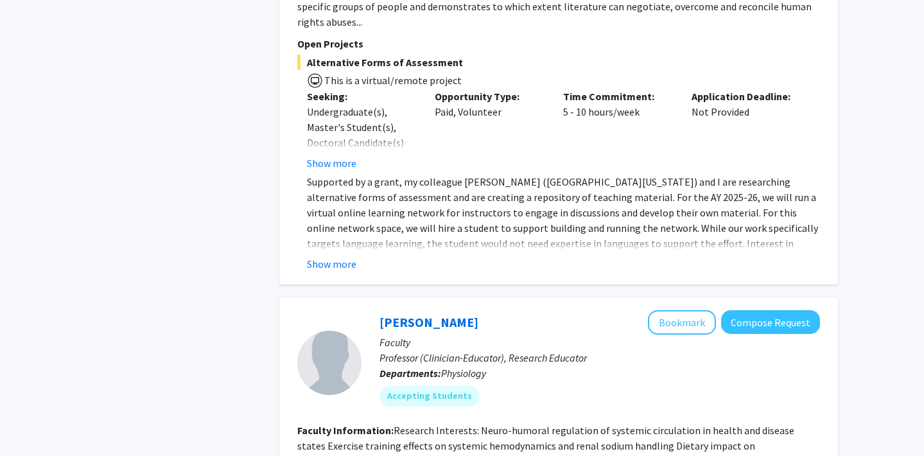
scroll to position [5003, 0]
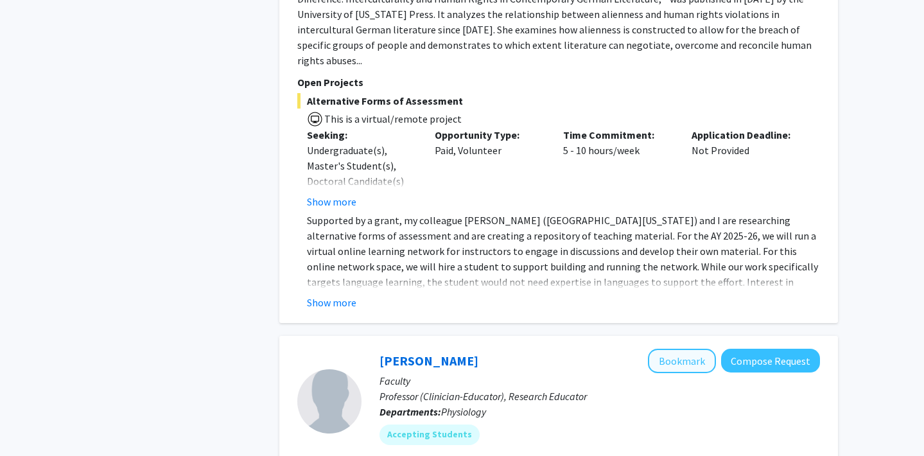
click at [682, 349] on button "Bookmark" at bounding box center [682, 361] width 68 height 24
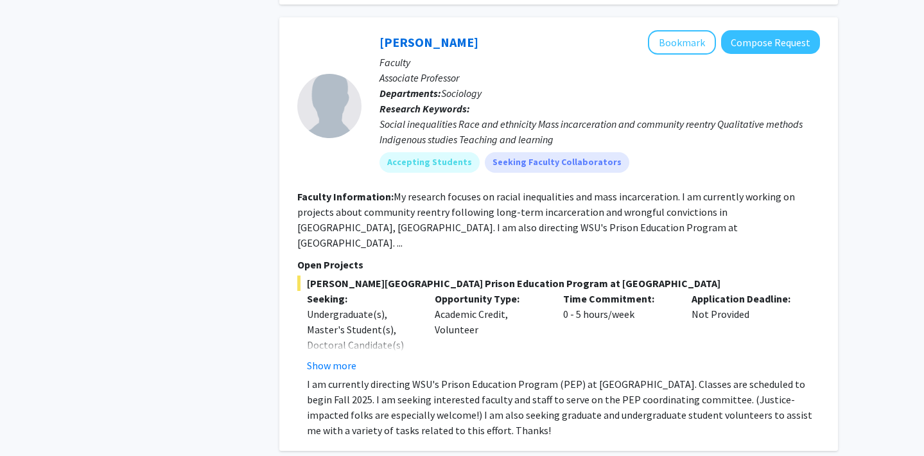
scroll to position [5942, 0]
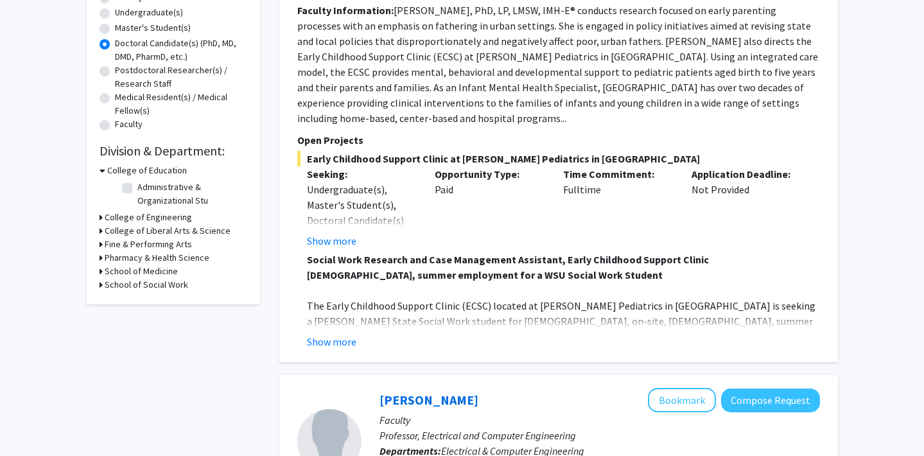
scroll to position [253, 0]
click at [165, 270] on h3 "School of Medicine" at bounding box center [141, 270] width 73 height 13
click at [159, 287] on label "Physiology" at bounding box center [158, 287] width 42 height 13
click at [146, 287] on input "Physiology" at bounding box center [141, 285] width 8 height 8
checkbox input "true"
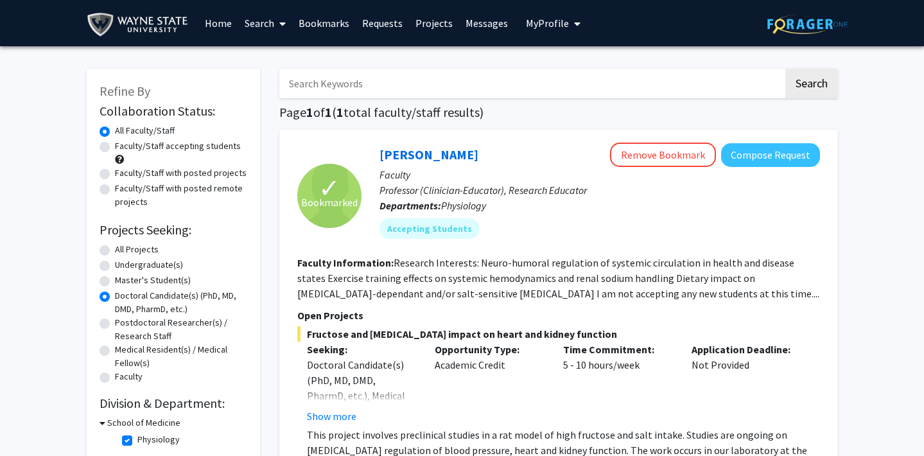
click at [330, 22] on link "Bookmarks" at bounding box center [324, 23] width 64 height 45
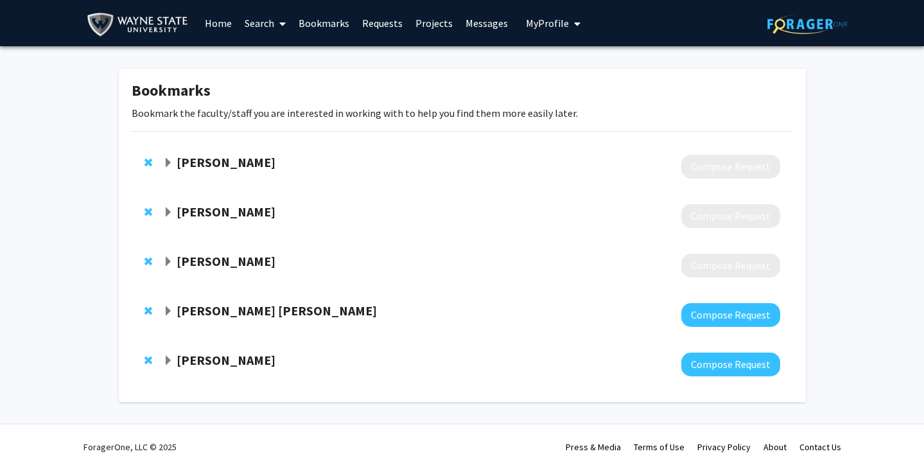
click at [170, 310] on span "Expand Malathy Puthan Shekhar Bookmark" at bounding box center [168, 311] width 10 height 10
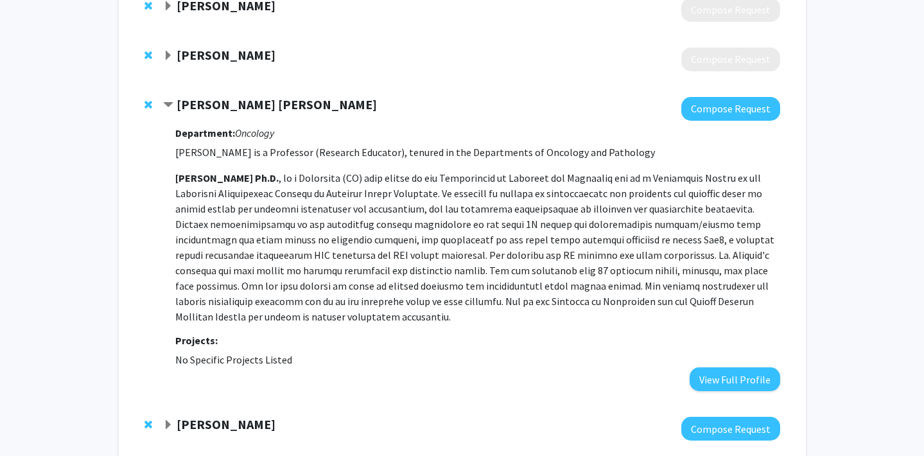
scroll to position [218, 0]
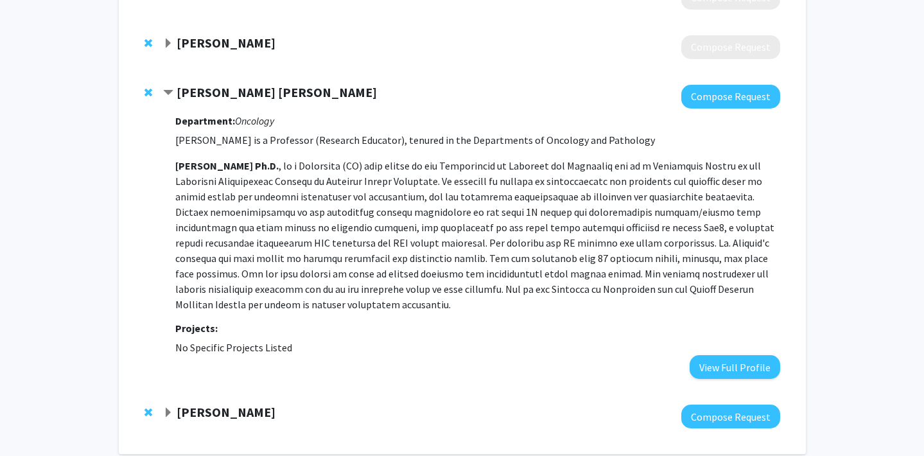
click at [169, 96] on span "Contract Malathy Puthan Shekhar Bookmark" at bounding box center [168, 93] width 10 height 10
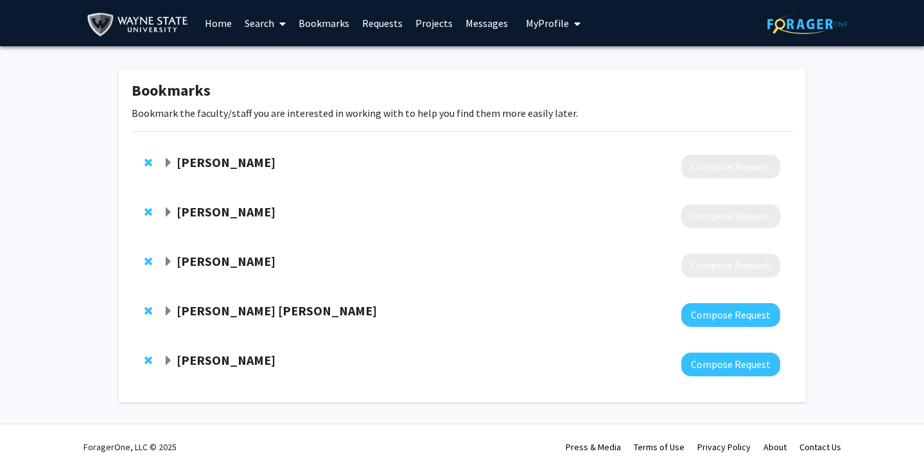
scroll to position [0, 0]
click at [172, 358] on span "Expand Rossi Noreen Bookmark" at bounding box center [168, 361] width 10 height 10
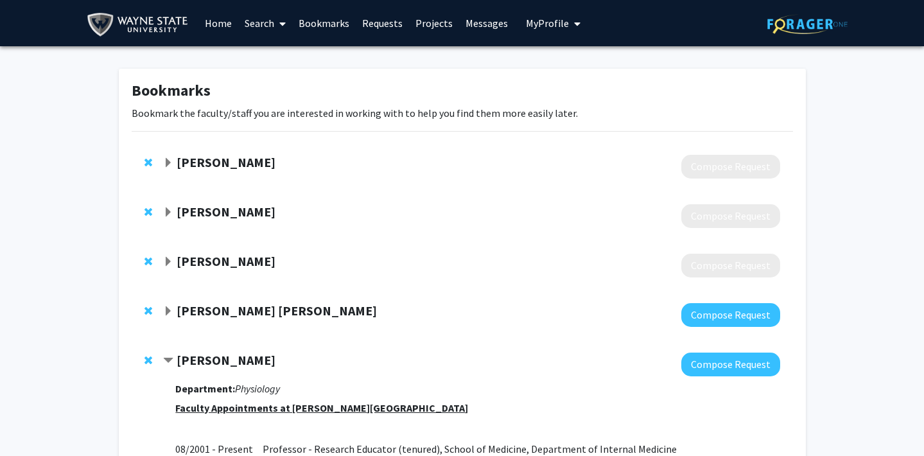
click at [172, 358] on span "Contract Rossi Noreen Bookmark" at bounding box center [168, 361] width 10 height 10
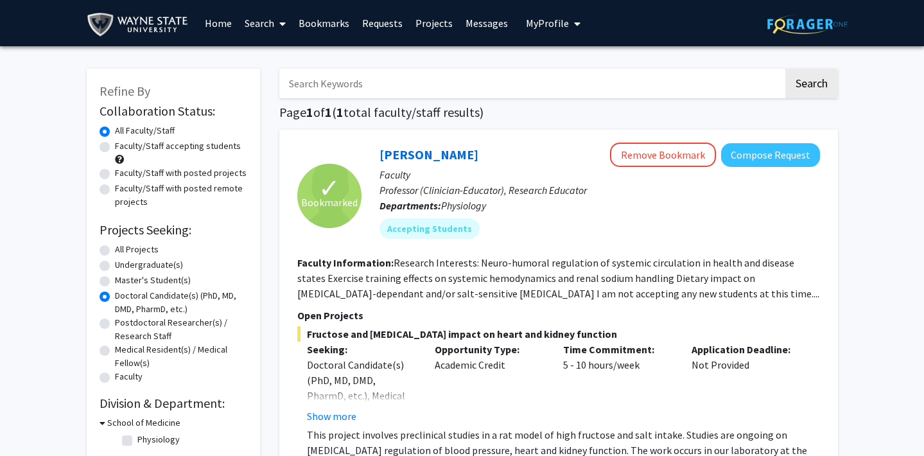
checkbox input "false"
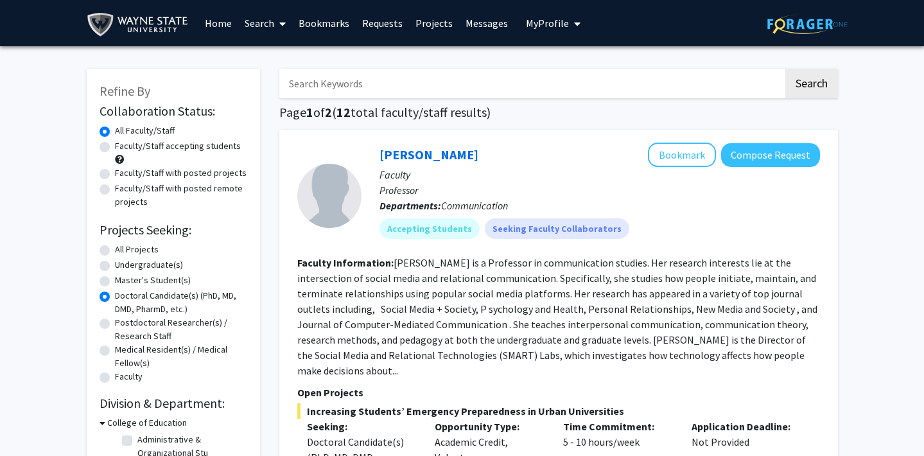
radio input "true"
